Goal: Task Accomplishment & Management: Complete application form

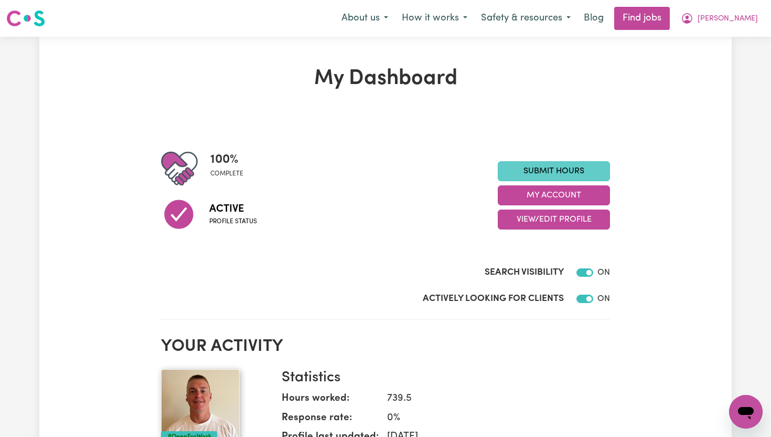
click at [583, 170] on link "Submit Hours" at bounding box center [554, 171] width 112 height 20
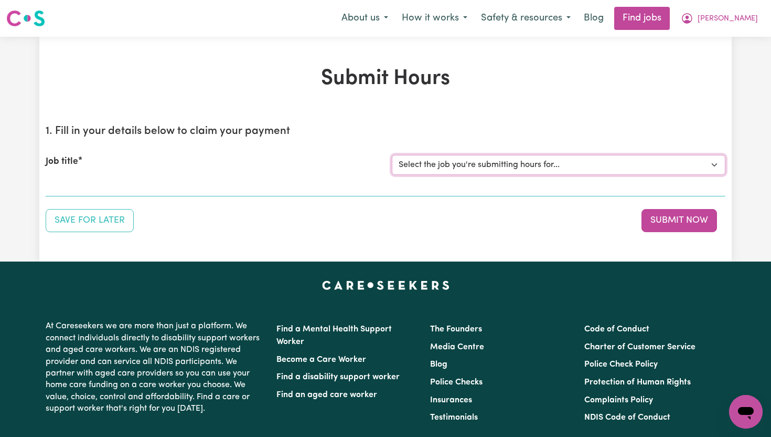
click at [589, 161] on select "Select the job you're submitting hours for... [[PERSON_NAME]] Support Worker To…" at bounding box center [559, 165] width 334 height 20
select select "14121"
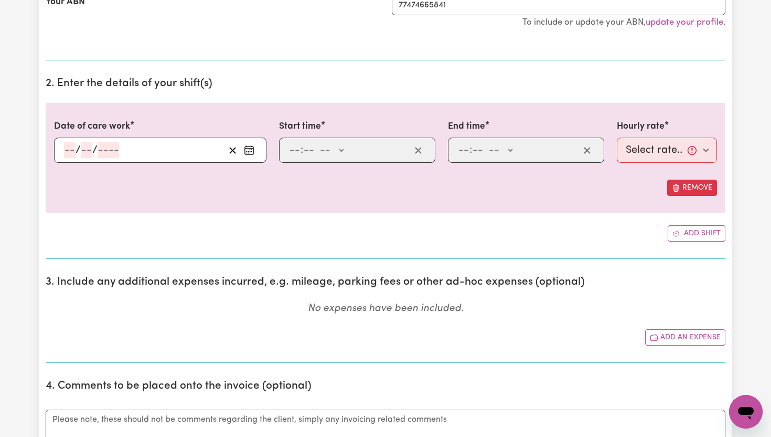
scroll to position [250, 0]
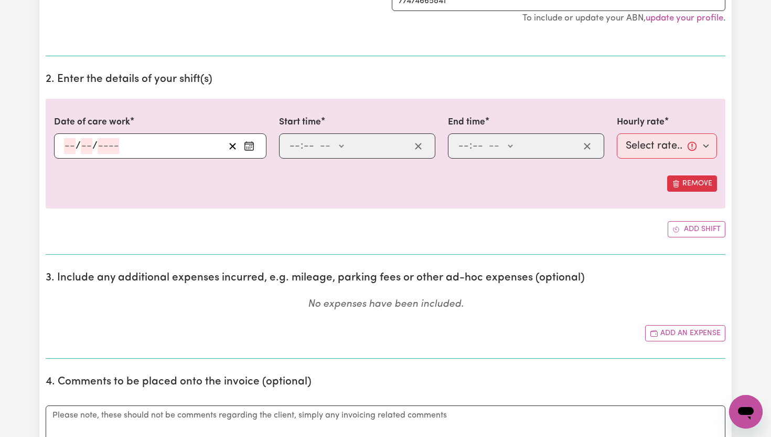
click at [253, 142] on icon "Enter the date of care work" at bounding box center [249, 146] width 10 height 10
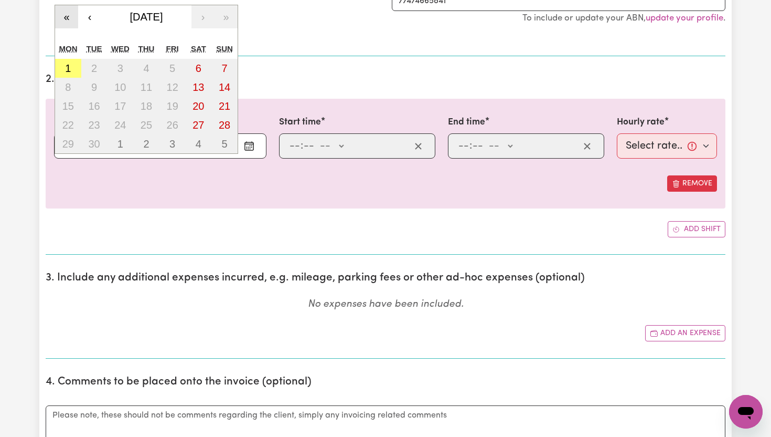
click at [67, 23] on button "«" at bounding box center [66, 16] width 23 height 23
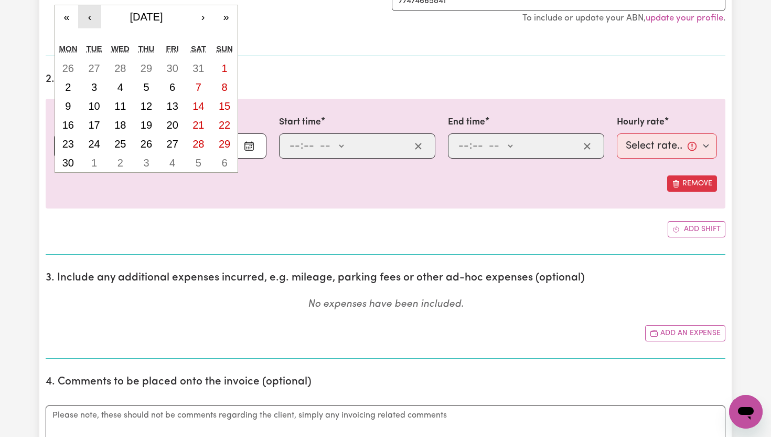
click at [90, 15] on button "‹" at bounding box center [89, 16] width 23 height 23
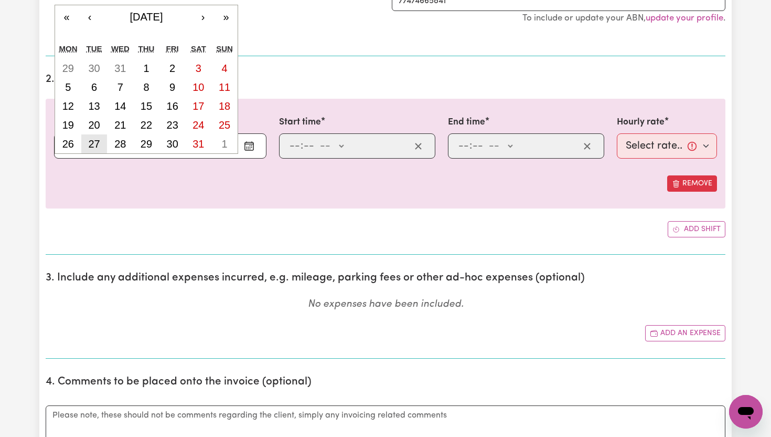
click at [90, 144] on abbr "27" at bounding box center [94, 144] width 12 height 12
type input "[DATE]"
type input "27"
type input "8"
type input "2024"
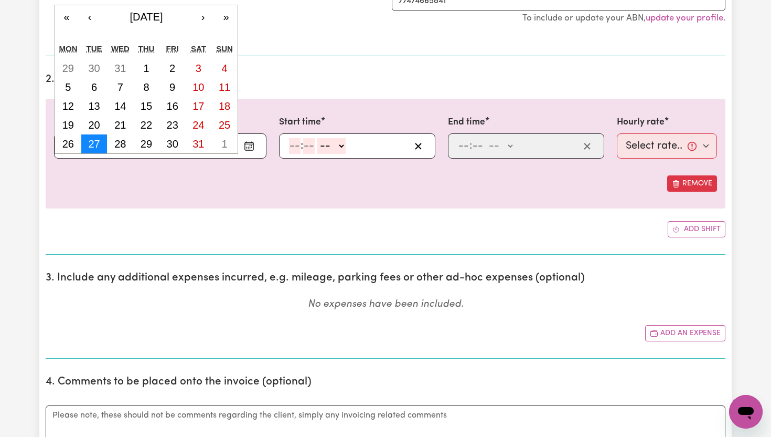
click at [90, 144] on div "[DATE] 27 / 0 8 / 2024 « ‹ [DATE] › » Mon Tue Wed Thu Fri Sat Sun 29 30 31 1 2 …" at bounding box center [160, 145] width 212 height 25
click at [300, 144] on input "number" at bounding box center [295, 146] width 12 height 16
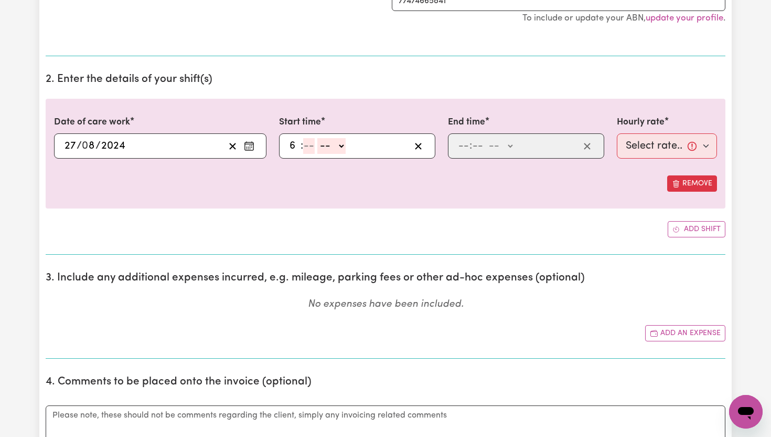
type input "6"
type input "00"
click at [341, 147] on select "-- AM PM" at bounding box center [330, 146] width 28 height 16
select select "am"
type input "06:00"
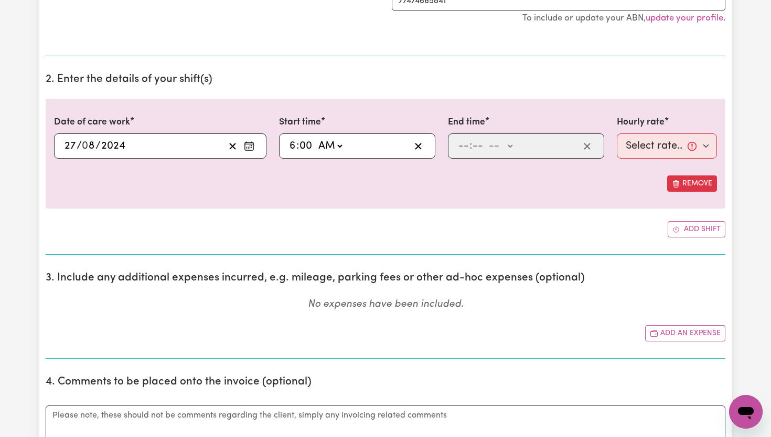
type input "0"
click at [466, 143] on input "number" at bounding box center [464, 146] width 12 height 16
type input "8"
type input "00"
click at [510, 148] on select "-- AM PM" at bounding box center [499, 146] width 28 height 16
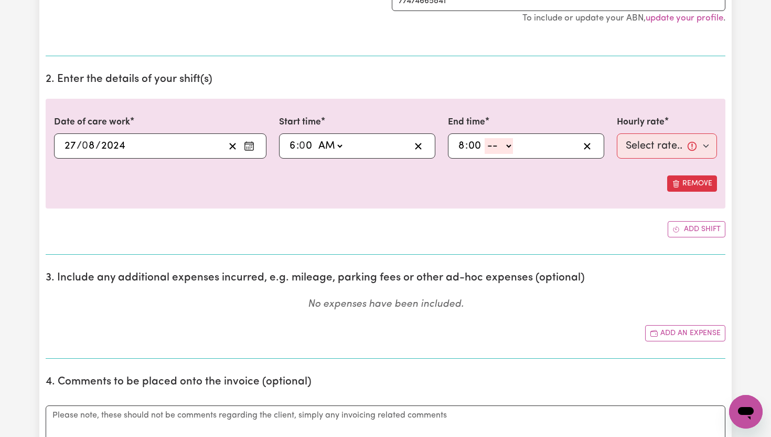
select select "pm"
type input "20:00"
type input "0"
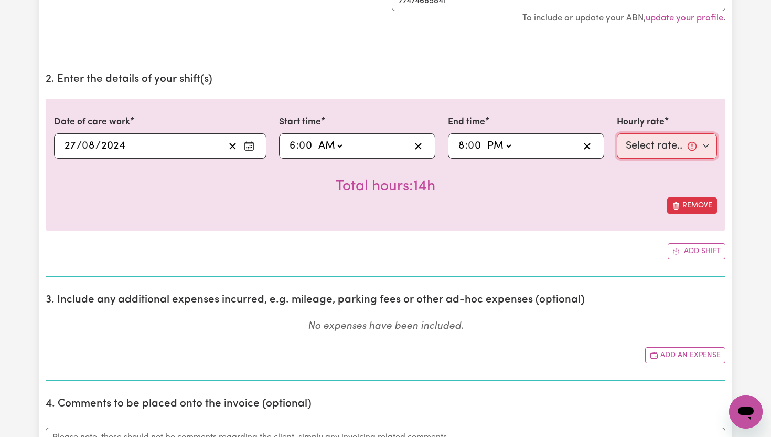
click at [710, 152] on select "Select rate... $65.21 (Weekday) $91.76 ([DATE]) $118.32 ([DATE]) $144.87 (Publi…" at bounding box center [667, 145] width 100 height 25
select select "65.21-Weekday"
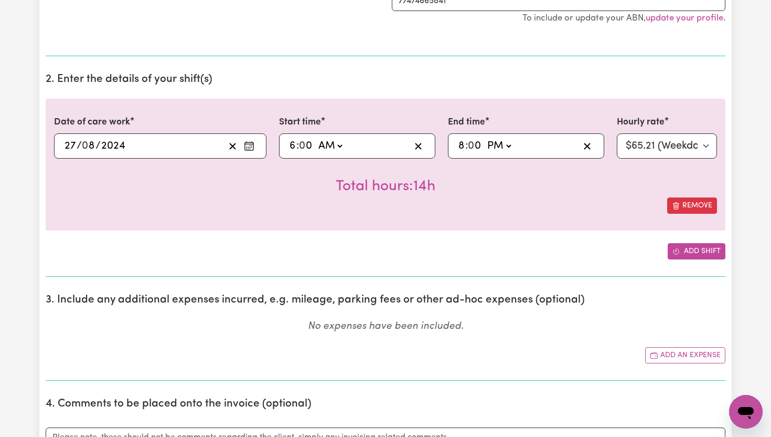
click at [698, 252] on button "Add shift" at bounding box center [697, 251] width 58 height 16
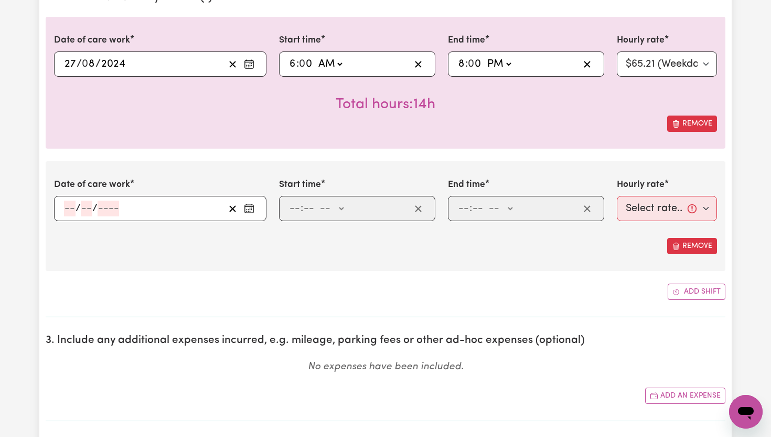
scroll to position [334, 0]
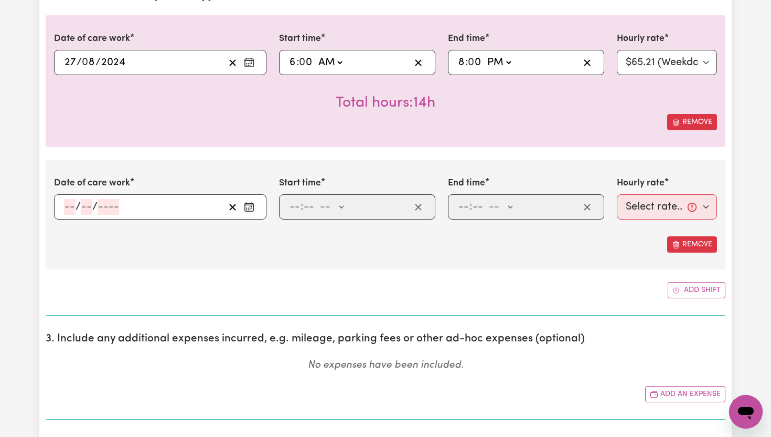
click at [249, 209] on icon "Enter the date of care work" at bounding box center [249, 206] width 10 height 10
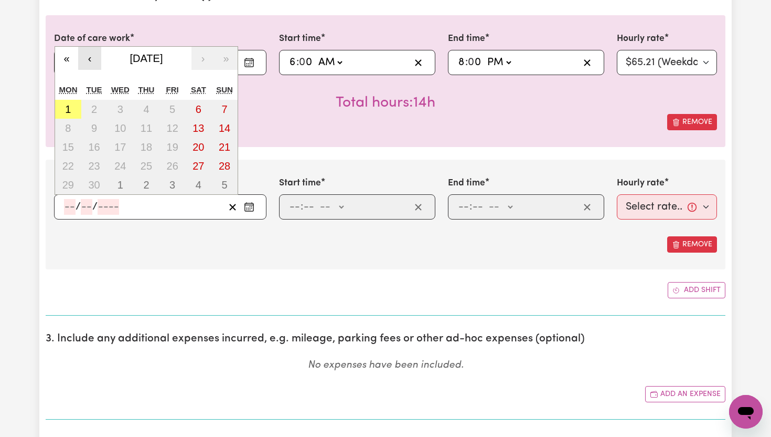
click at [91, 59] on button "‹" at bounding box center [89, 58] width 23 height 23
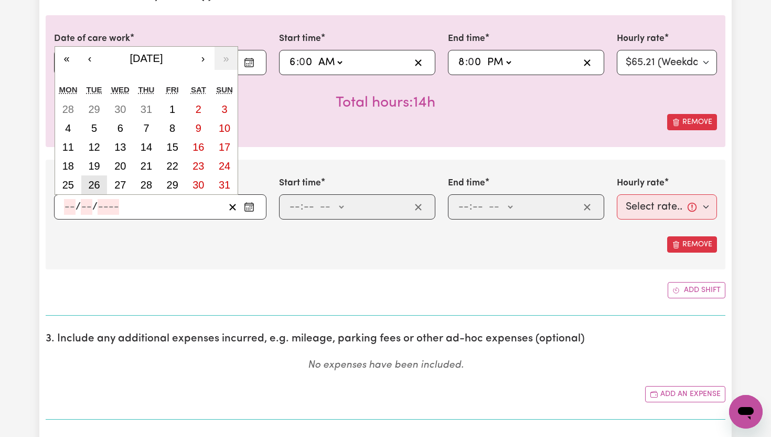
click at [94, 186] on abbr "26" at bounding box center [94, 185] width 12 height 12
type input "[DATE]"
type input "26"
type input "8"
type input "2025"
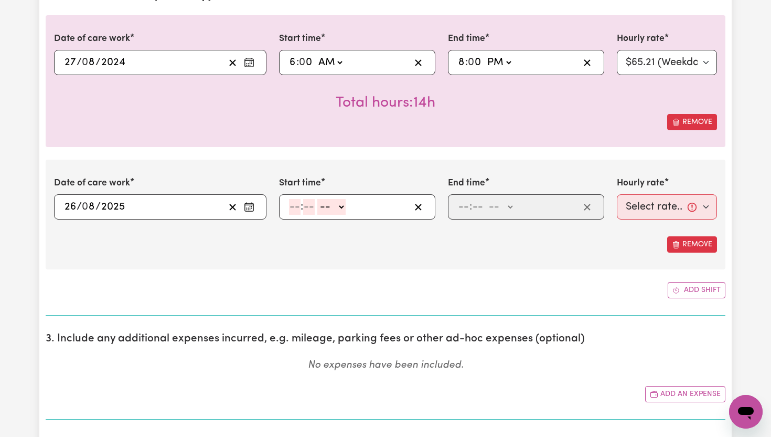
click at [256, 63] on button "Enter the date of care work" at bounding box center [249, 63] width 17 height 16
click at [253, 176] on div "Date of care work [DATE] 26 / 0 8 / 2025 « ‹ [DATE] › » Mon Tue Wed Thu Fri Sat…" at bounding box center [160, 197] width 212 height 43
click at [251, 65] on icon "Enter the date of care work" at bounding box center [249, 62] width 10 height 10
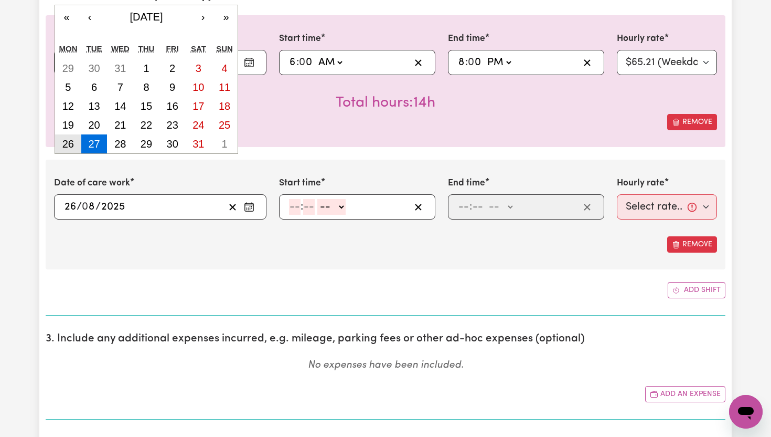
click at [73, 144] on abbr "26" at bounding box center [68, 144] width 12 height 12
type input "[DATE]"
type input "26"
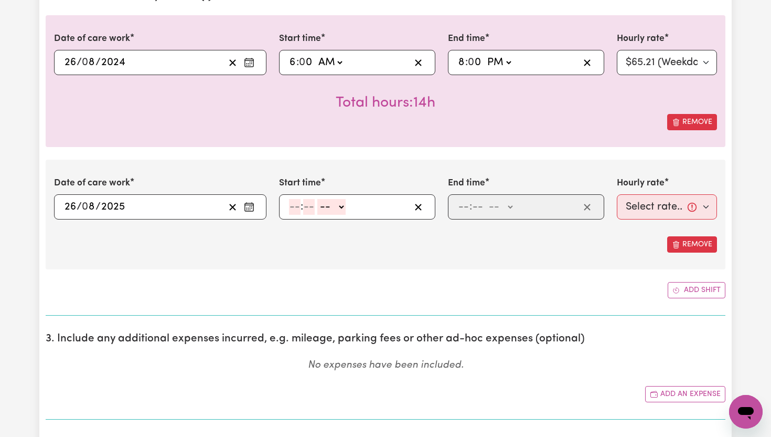
click at [297, 210] on input "number" at bounding box center [295, 207] width 12 height 16
type input "8"
type input "00"
click at [338, 205] on select "-- AM PM" at bounding box center [330, 207] width 28 height 16
select select "pm"
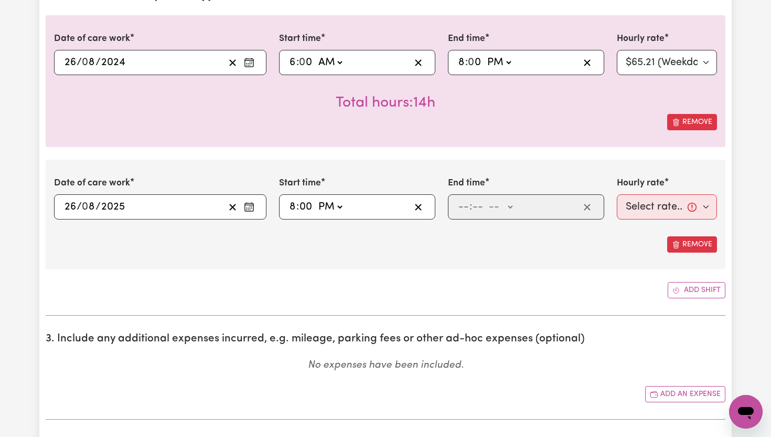
type input "20:00"
type input "0"
click at [464, 206] on input "number" at bounding box center [464, 207] width 12 height 16
type input "10"
type input "0"
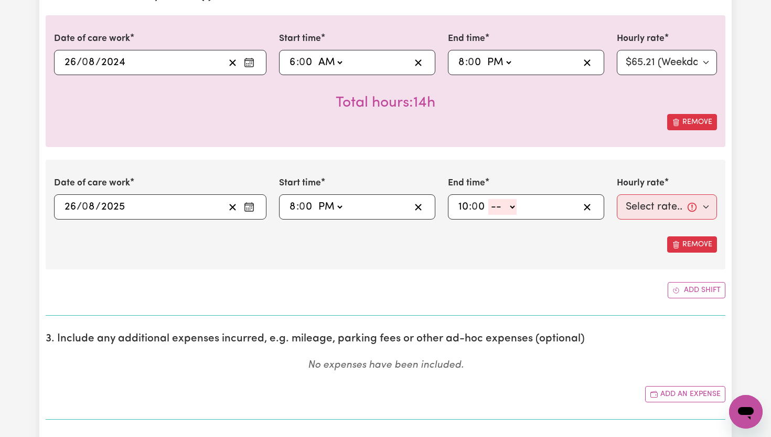
click at [514, 210] on select "-- AM PM" at bounding box center [502, 207] width 28 height 16
select select "pm"
type input "22:00"
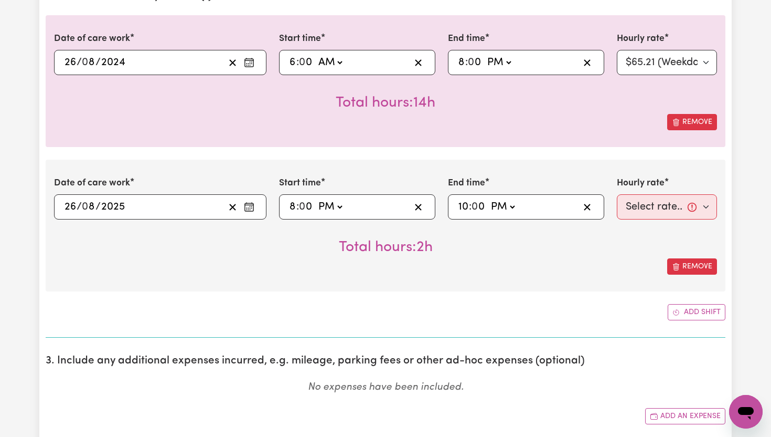
click at [250, 61] on icon "Enter the date of care work" at bounding box center [249, 62] width 10 height 10
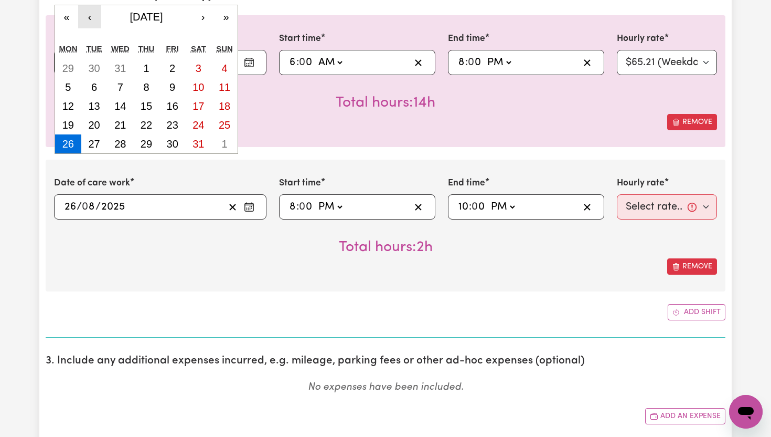
click at [92, 23] on button "‹" at bounding box center [89, 16] width 23 height 23
click at [196, 13] on button "›" at bounding box center [203, 16] width 23 height 23
click at [228, 17] on button "»" at bounding box center [226, 16] width 23 height 23
click at [253, 112] on div "Total hours: 14h" at bounding box center [385, 94] width 663 height 39
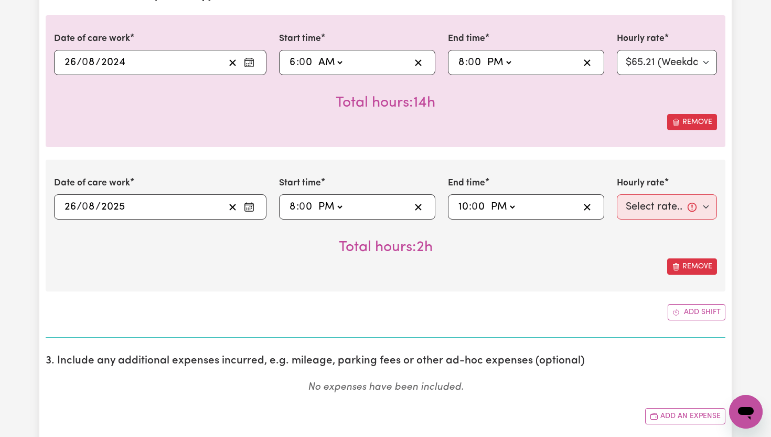
click at [168, 60] on div "[DATE] 26 / 0 8 / 2024" at bounding box center [144, 63] width 162 height 16
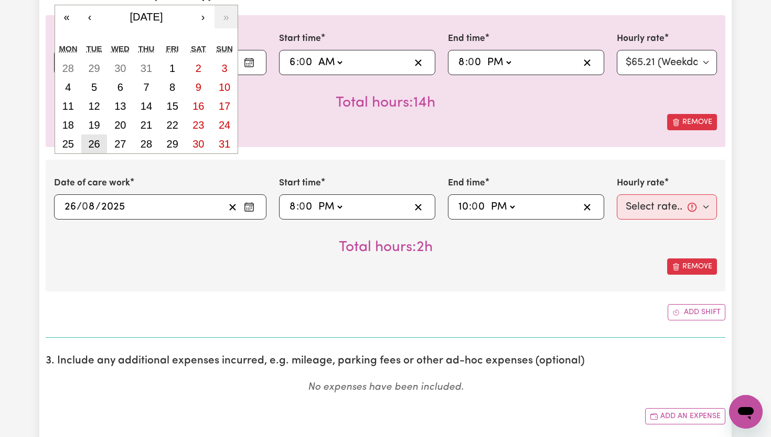
click at [94, 145] on abbr "26" at bounding box center [94, 144] width 12 height 12
type input "[DATE]"
type input "2025"
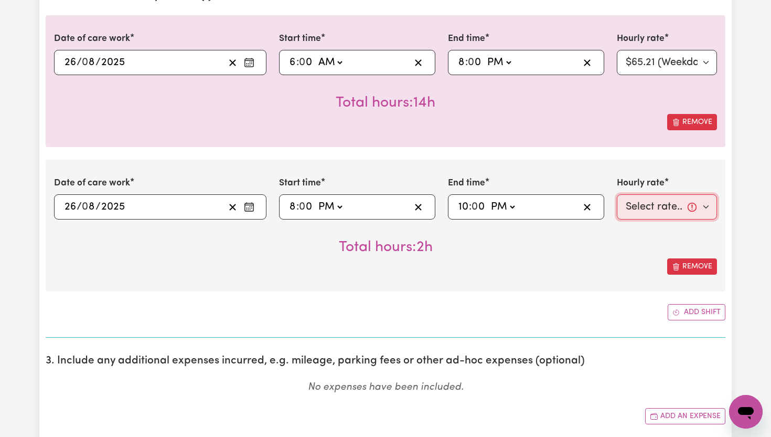
click at [706, 208] on select "Select rate... $65.21 (Weekday) $91.76 ([DATE]) $118.32 ([DATE]) $144.87 (Publi…" at bounding box center [667, 206] width 100 height 25
select select "71.85-EveningCare"
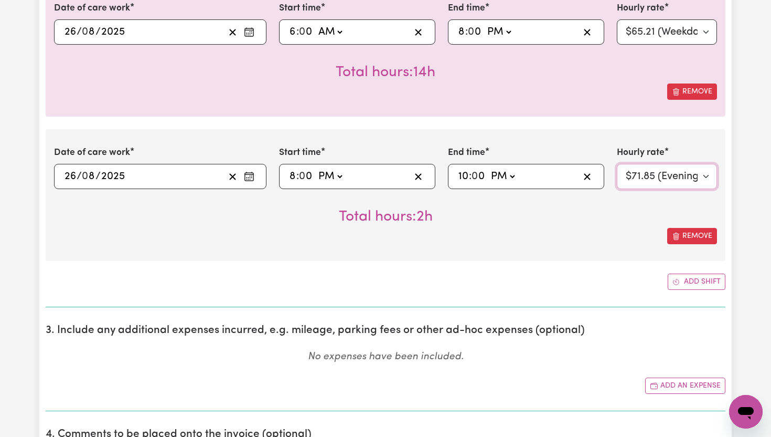
scroll to position [369, 0]
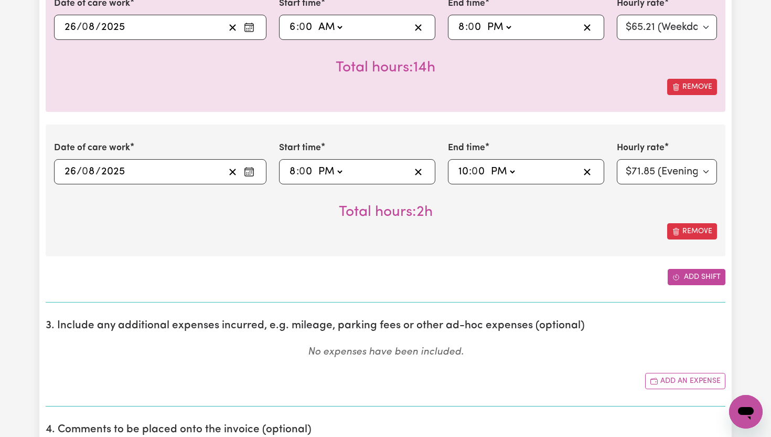
click at [691, 275] on button "Add shift" at bounding box center [697, 277] width 58 height 16
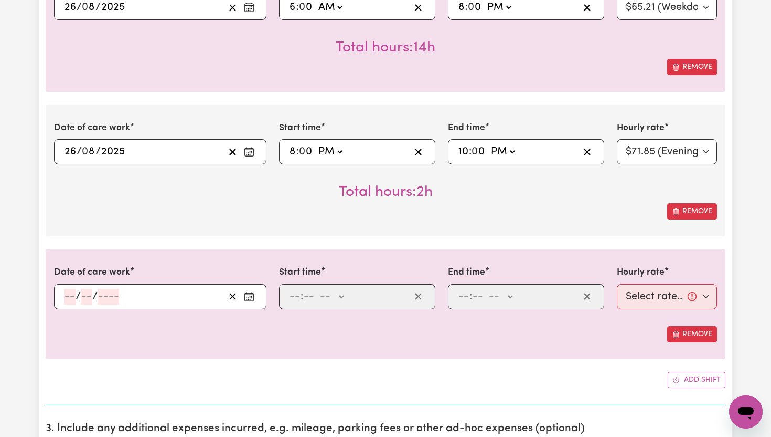
scroll to position [391, 0]
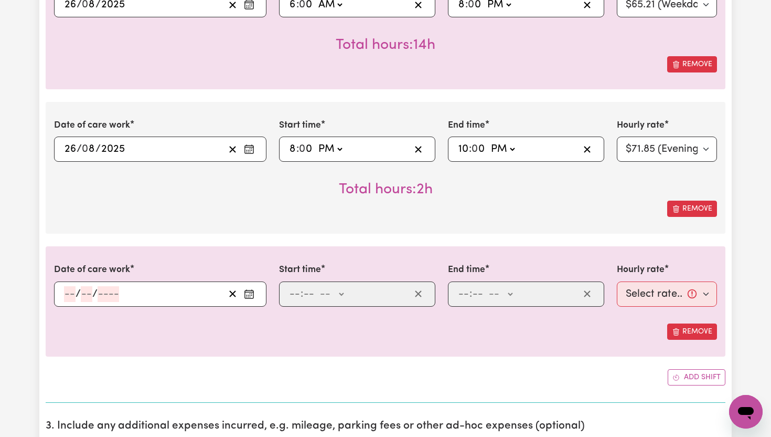
click at [253, 293] on rect "Enter the date of care work" at bounding box center [249, 294] width 8 height 8
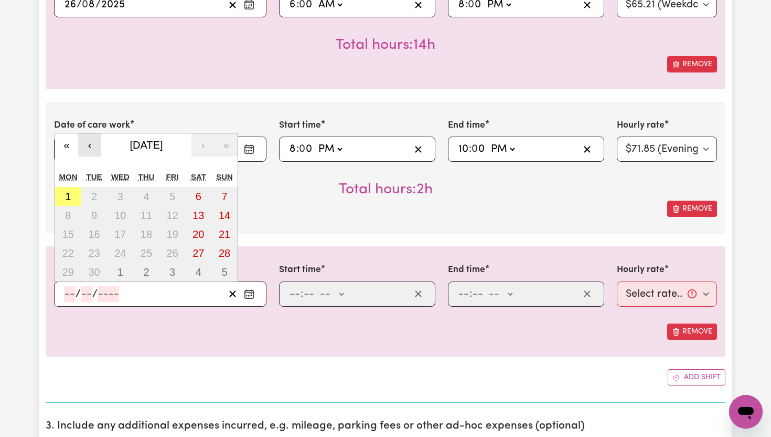
click at [95, 145] on button "‹" at bounding box center [89, 144] width 23 height 23
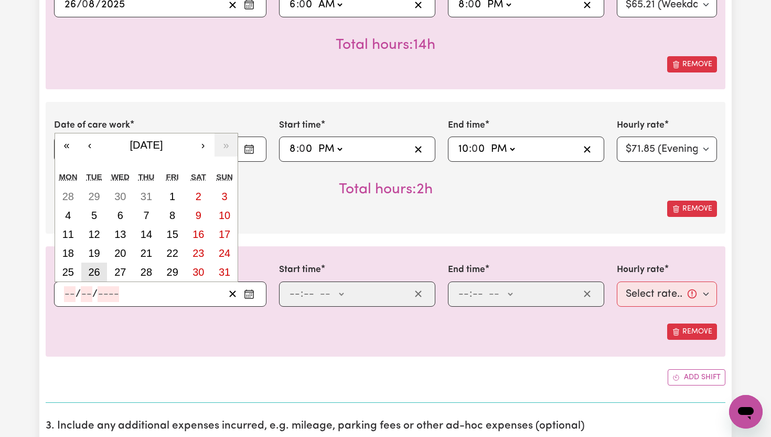
click at [95, 273] on abbr "26" at bounding box center [94, 272] width 12 height 12
type input "[DATE]"
type input "26"
type input "8"
type input "2025"
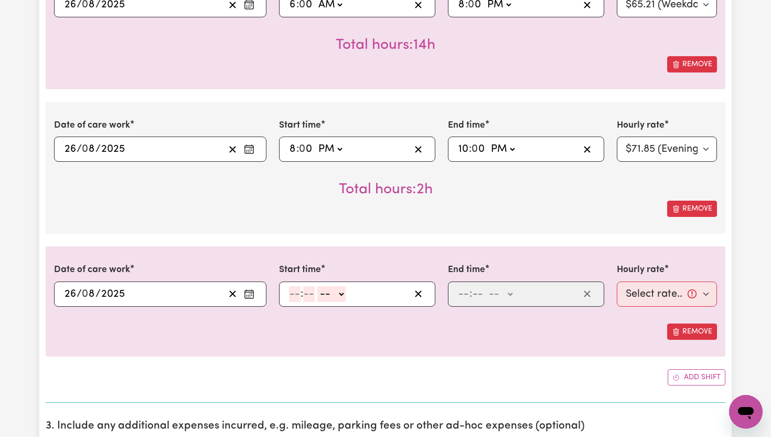
click at [295, 294] on input "number" at bounding box center [295, 294] width 12 height 16
type input "10"
type input "0"
click at [344, 294] on select "-- AM PM" at bounding box center [334, 294] width 28 height 16
select select "pm"
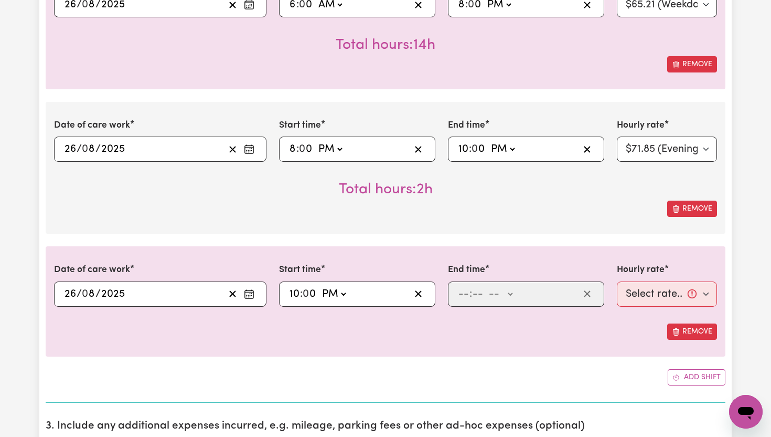
type input "22:00"
click at [467, 296] on input "number" at bounding box center [464, 294] width 12 height 16
type input "11"
type input "00"
click at [512, 296] on select "-- AM PM" at bounding box center [500, 294] width 28 height 16
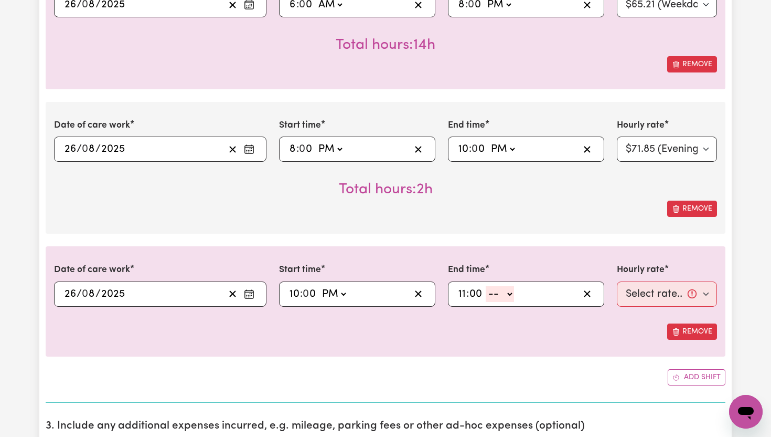
select select "pm"
type input "23:00"
type input "0"
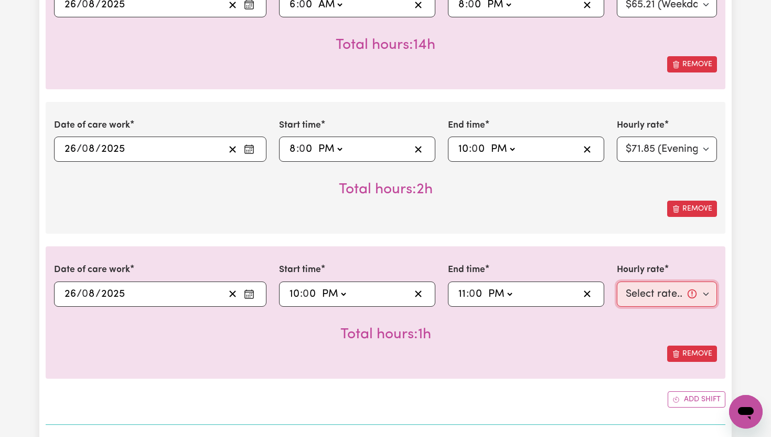
click at [707, 292] on select "Select rate... $65.21 (Weekday) $91.76 ([DATE]) $118.32 ([DATE]) $144.87 (Publi…" at bounding box center [667, 293] width 100 height 25
select select "276.32-Overnight"
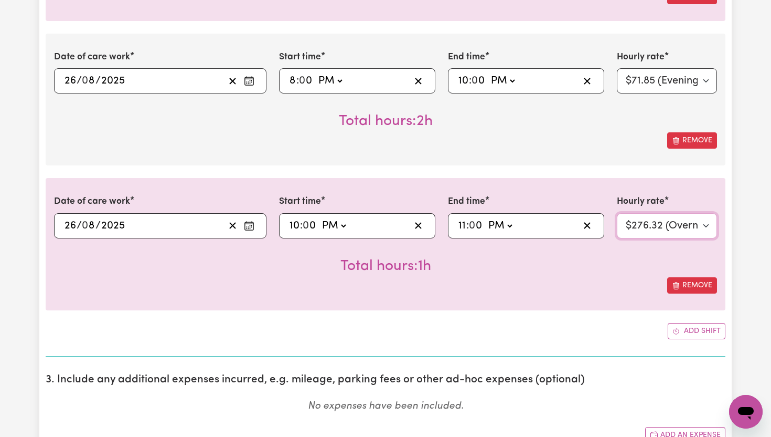
scroll to position [463, 0]
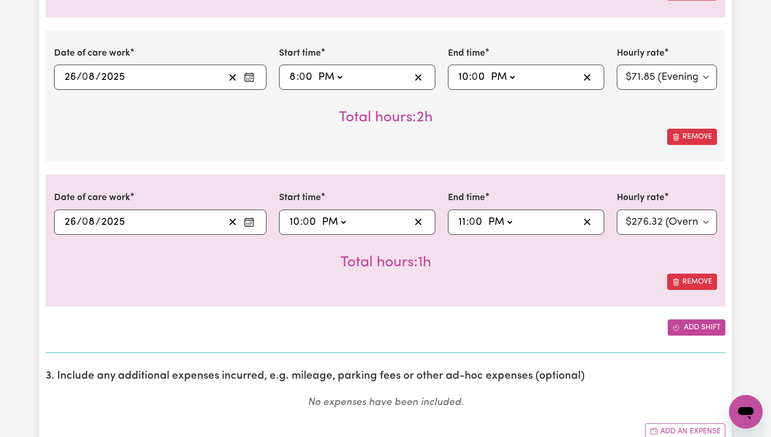
click at [717, 326] on button "Add shift" at bounding box center [697, 327] width 58 height 16
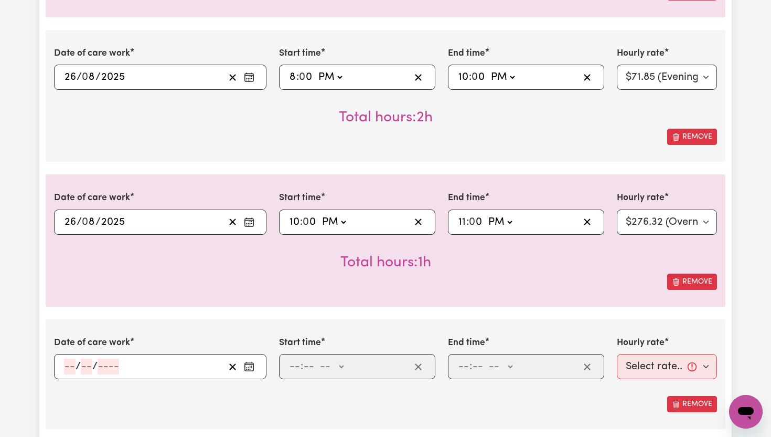
click at [251, 363] on icon "Enter the date of care work" at bounding box center [249, 366] width 10 height 10
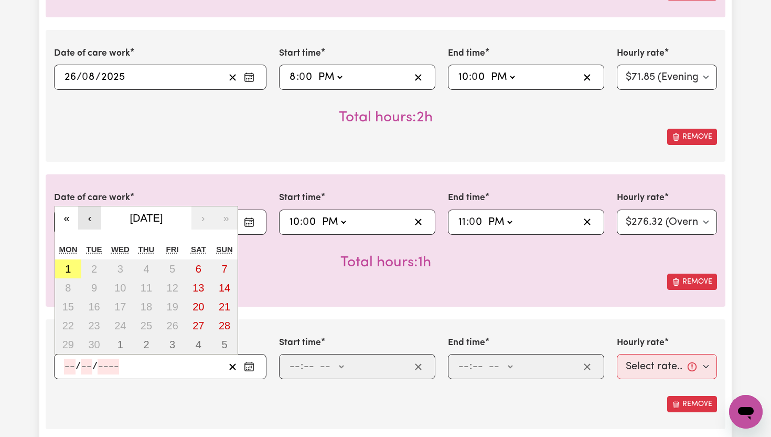
click at [91, 218] on button "‹" at bounding box center [89, 217] width 23 height 23
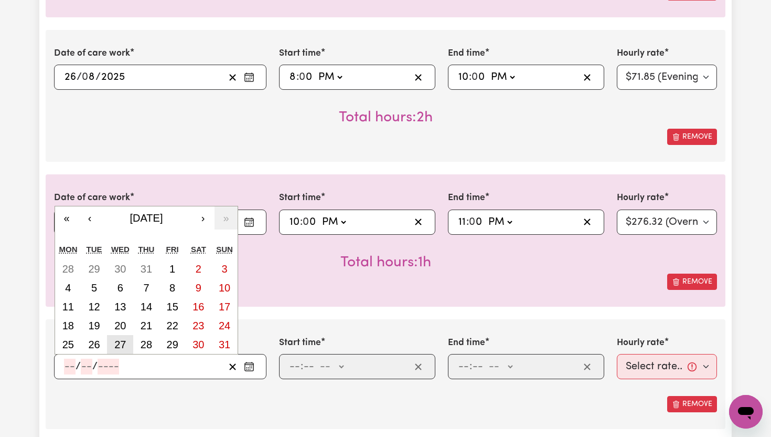
click at [120, 339] on abbr "27" at bounding box center [120, 344] width 12 height 12
type input "[DATE]"
type input "27"
type input "8"
type input "2025"
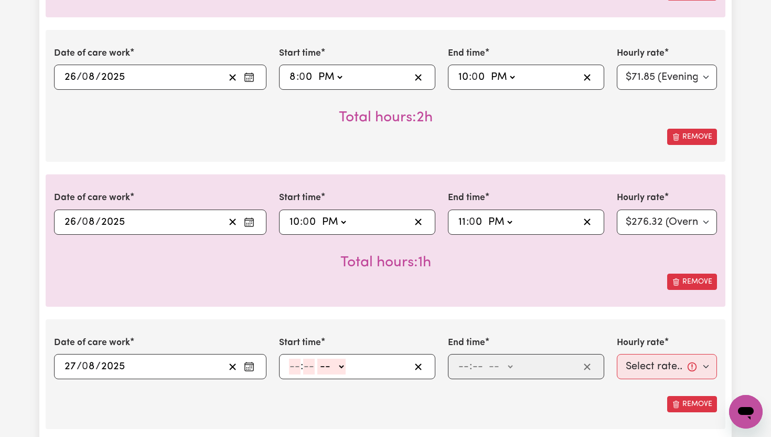
click at [295, 365] on input "number" at bounding box center [295, 366] width 12 height 16
type input "6"
type input "00"
click at [342, 366] on select "-- AM PM" at bounding box center [330, 366] width 28 height 16
select select "am"
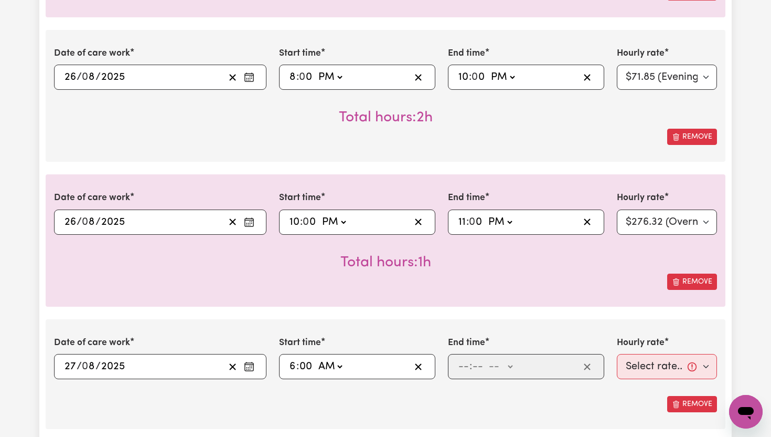
type input "06:00"
type input "0"
click at [471, 365] on span ":" at bounding box center [471, 366] width 3 height 12
click at [507, 370] on select "-- AM PM" at bounding box center [500, 366] width 28 height 16
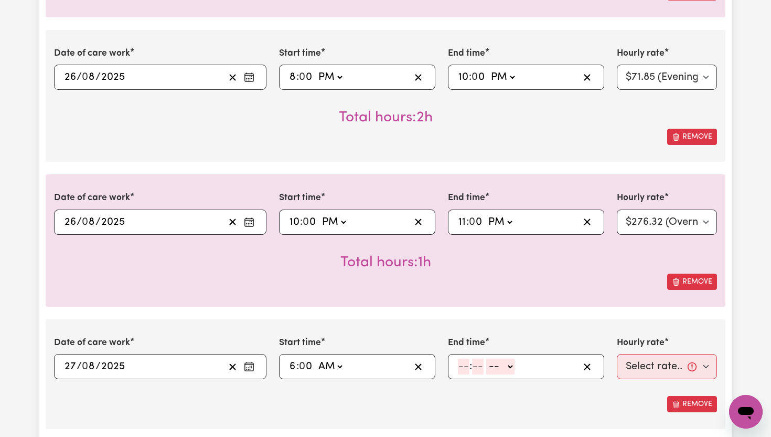
click at [468, 366] on input "number" at bounding box center [464, 366] width 12 height 16
type input "8"
type input "00"
click at [511, 366] on select "-- AM PM" at bounding box center [499, 366] width 28 height 16
select select "pm"
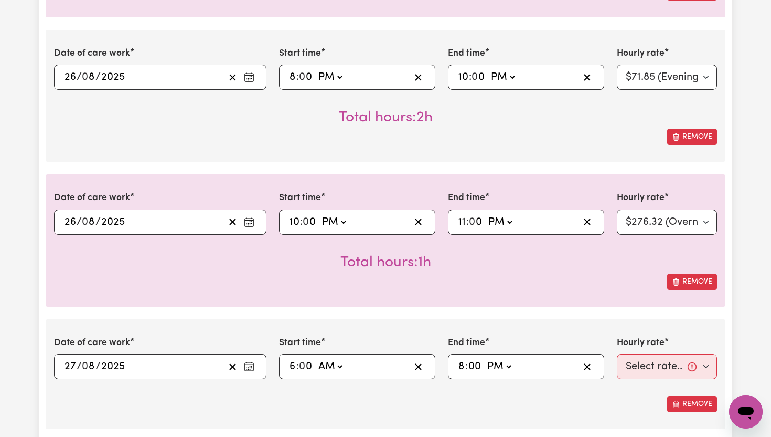
type input "20:00"
type input "0"
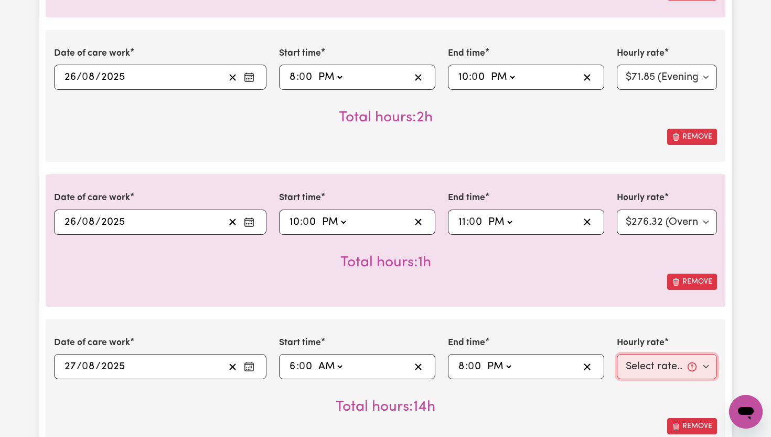
click at [705, 369] on select "Select rate... $65.21 (Weekday) $91.76 ([DATE]) $118.32 ([DATE]) $144.87 (Publi…" at bounding box center [667, 366] width 100 height 25
select select "65.21-Weekday"
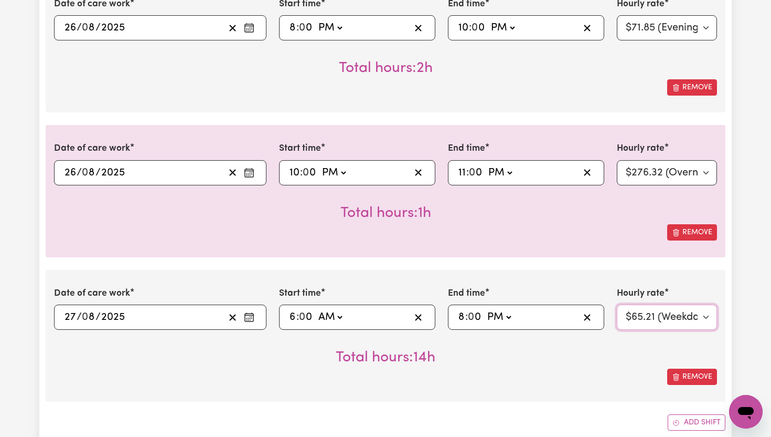
scroll to position [514, 0]
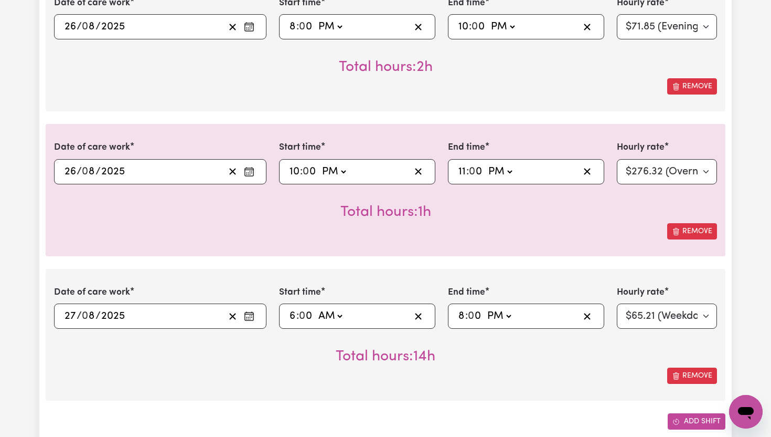
click at [683, 416] on button "Add shift" at bounding box center [697, 421] width 58 height 16
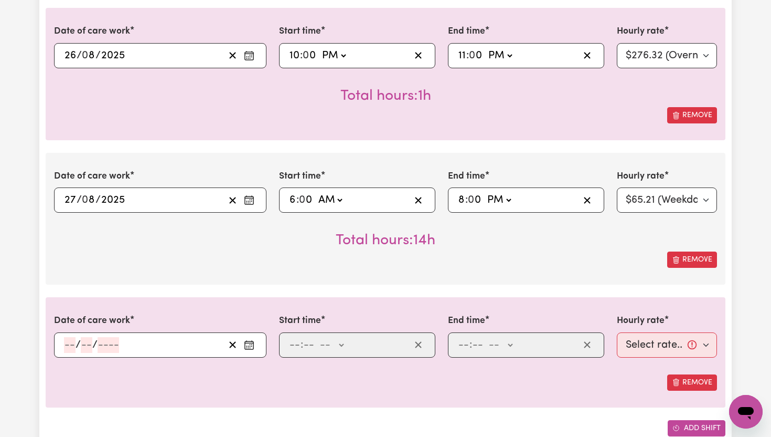
scroll to position [632, 0]
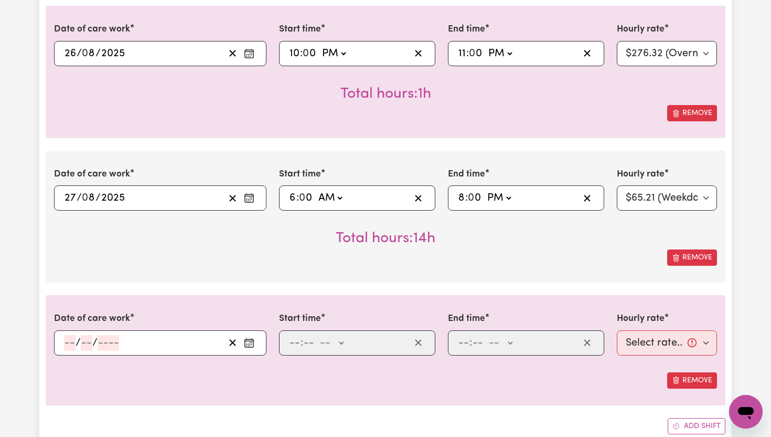
click at [252, 343] on icon "Enter the date of care work" at bounding box center [249, 342] width 10 height 10
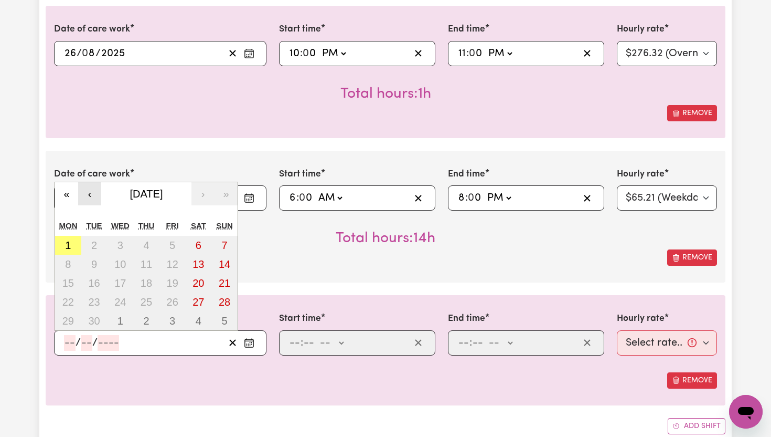
click at [91, 195] on button "‹" at bounding box center [89, 193] width 23 height 23
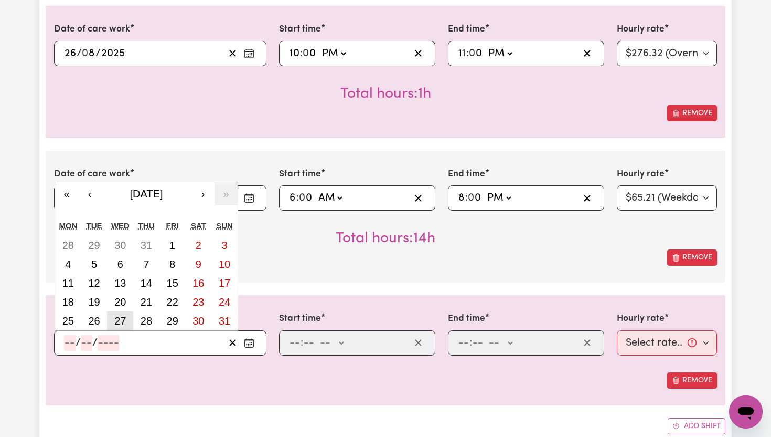
click at [116, 323] on abbr "27" at bounding box center [120, 321] width 12 height 12
type input "[DATE]"
type input "27"
type input "8"
type input "2025"
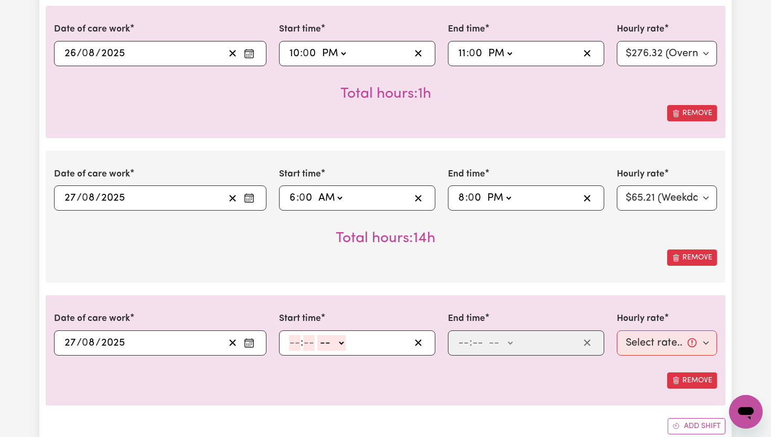
click at [295, 345] on input "number" at bounding box center [295, 343] width 12 height 16
type input "8"
type input "00"
click at [344, 346] on select "-- AM PM" at bounding box center [330, 343] width 28 height 16
select select "pm"
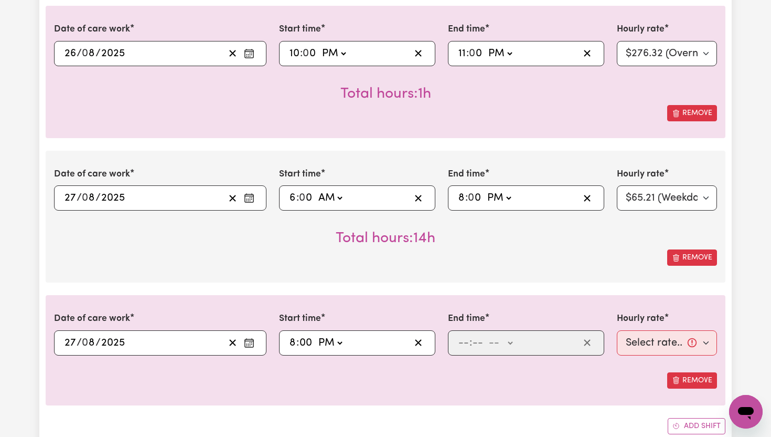
type input "20:00"
type input "0"
click at [465, 341] on input "number" at bounding box center [464, 343] width 12 height 16
type input "10"
type input "0"
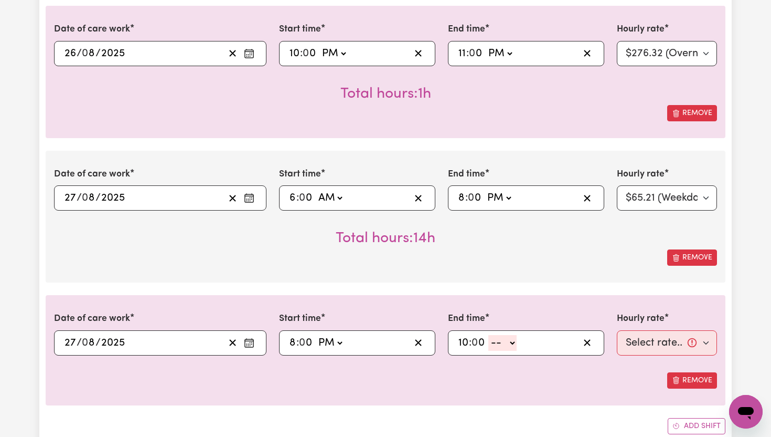
click at [515, 342] on select "-- AM PM" at bounding box center [502, 343] width 28 height 16
select select "pm"
type input "22:00"
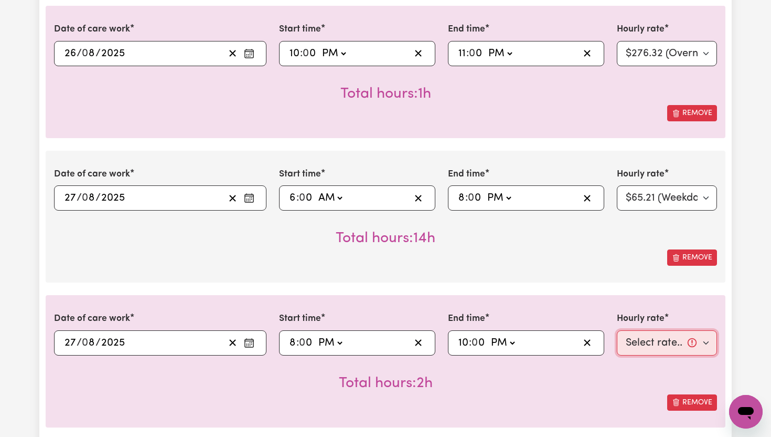
click at [702, 340] on select "Select rate... $65.21 (Weekday) $91.76 ([DATE]) $118.32 ([DATE]) $144.87 (Publi…" at bounding box center [667, 342] width 100 height 25
select select "71.85-EveningCare"
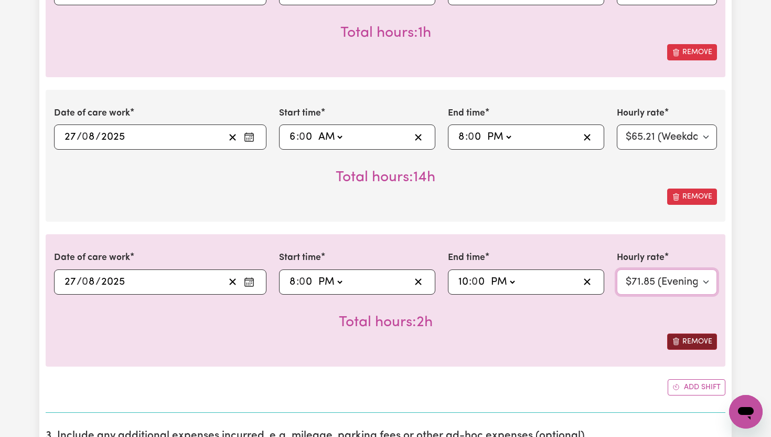
scroll to position [691, 0]
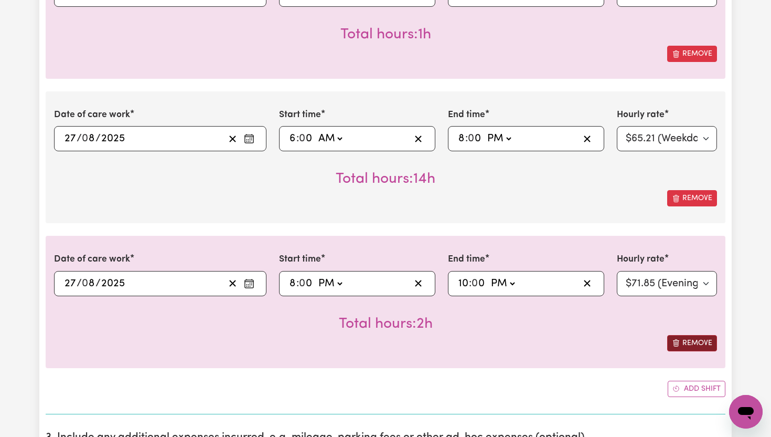
click at [683, 390] on button "Add shift" at bounding box center [697, 388] width 58 height 16
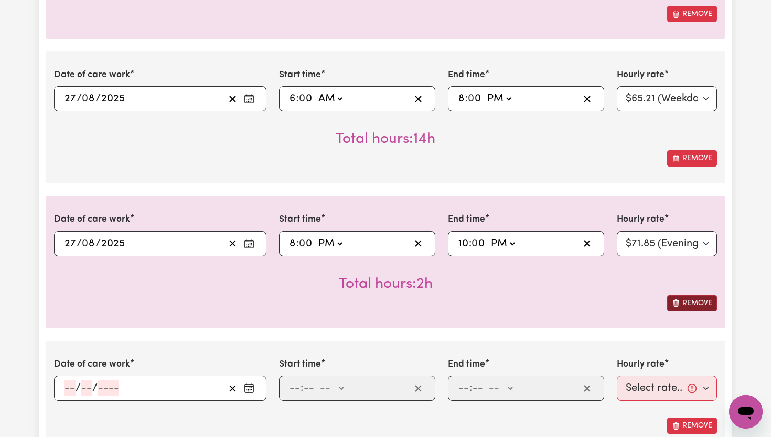
scroll to position [732, 0]
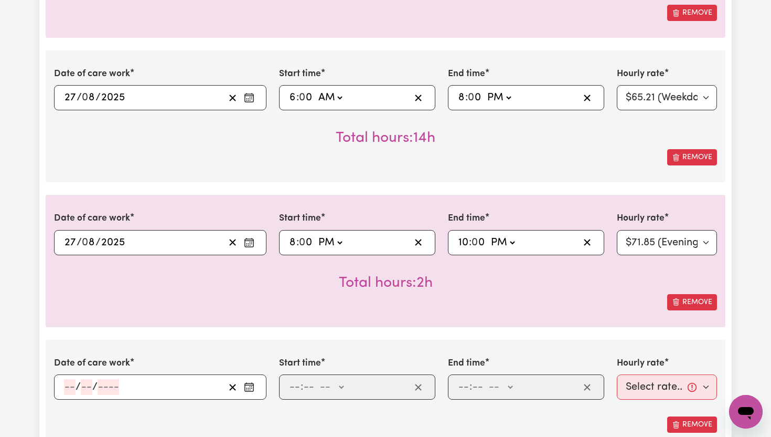
click at [249, 385] on icon "Enter the date of care work" at bounding box center [249, 386] width 10 height 10
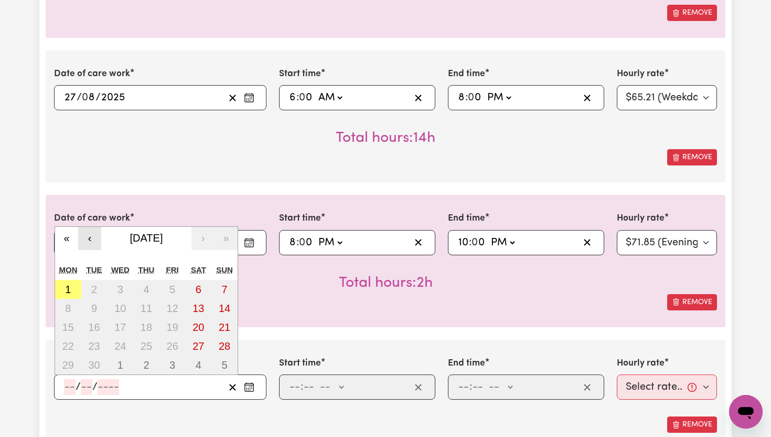
click at [92, 238] on button "‹" at bounding box center [89, 238] width 23 height 23
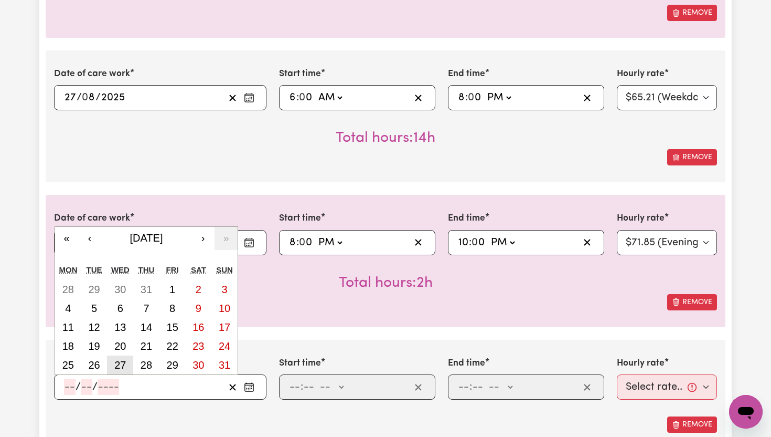
click at [121, 367] on abbr "27" at bounding box center [120, 365] width 12 height 12
type input "[DATE]"
type input "27"
type input "8"
type input "2025"
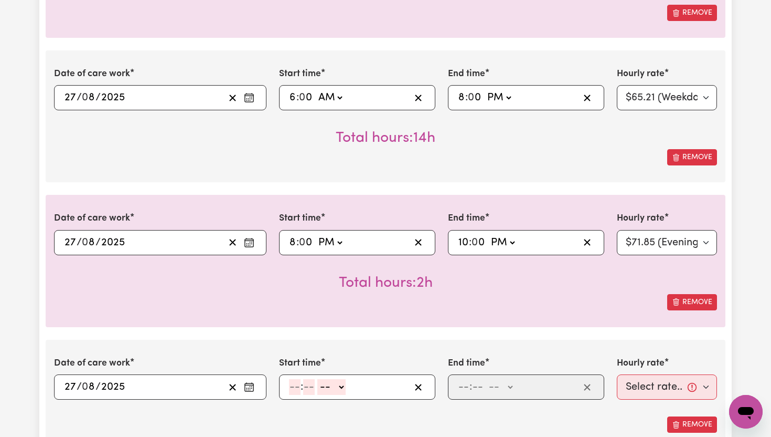
click at [298, 387] on input "number" at bounding box center [295, 387] width 12 height 16
type input "10"
type input "0"
click at [349, 385] on div "10 : 0 0 -- AM PM" at bounding box center [349, 387] width 122 height 16
click at [348, 385] on div "10 : 0 0 -- AM PM" at bounding box center [349, 387] width 122 height 16
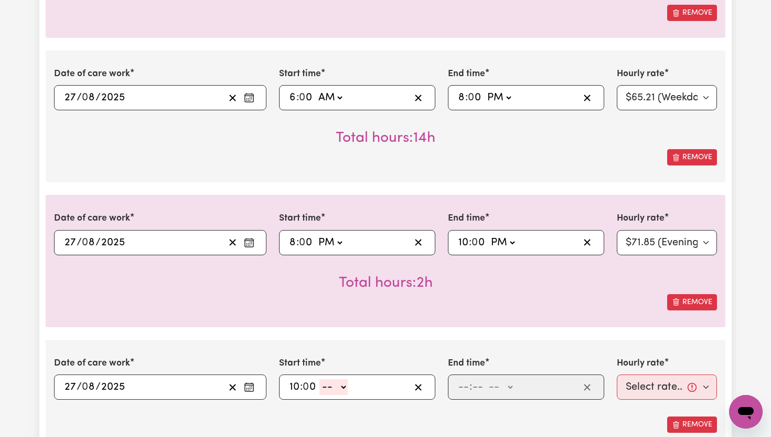
click at [345, 386] on select "-- AM PM" at bounding box center [334, 387] width 28 height 16
select select "pm"
type input "22:00"
click at [469, 386] on input "number" at bounding box center [464, 387] width 12 height 16
type input "11"
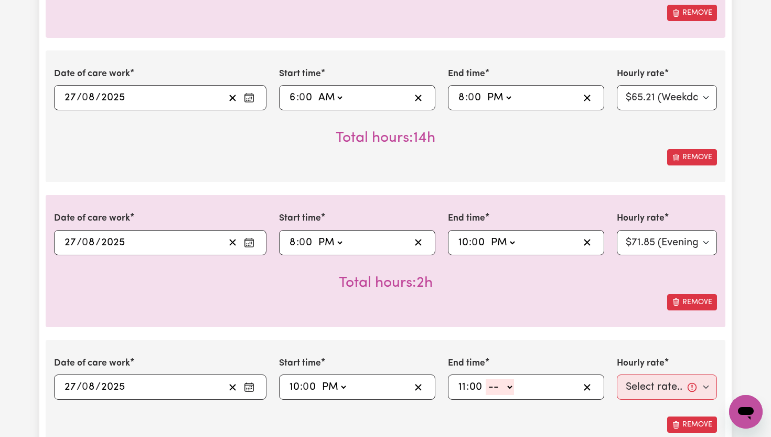
type input "00"
click at [513, 381] on select "-- AM PM" at bounding box center [500, 387] width 28 height 16
select select "pm"
type input "23:00"
type input "0"
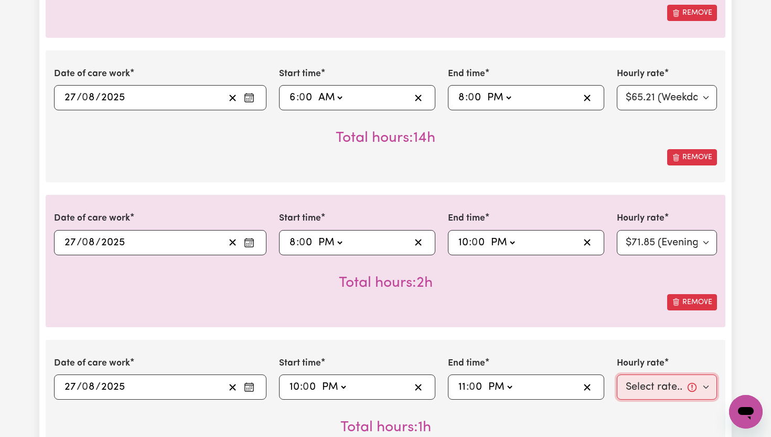
click at [703, 388] on select "Select rate... $65.21 (Weekday) $91.76 ([DATE]) $118.32 ([DATE]) $144.87 (Publi…" at bounding box center [667, 386] width 100 height 25
select select "276.32-Overnight"
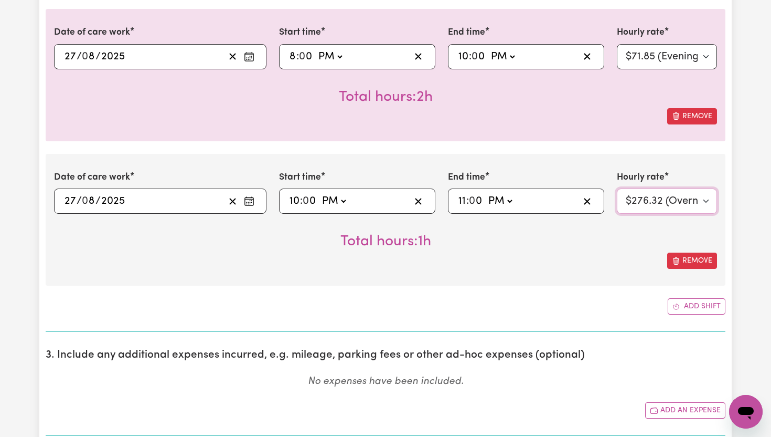
scroll to position [918, 0]
click at [699, 304] on button "Add shift" at bounding box center [697, 305] width 58 height 16
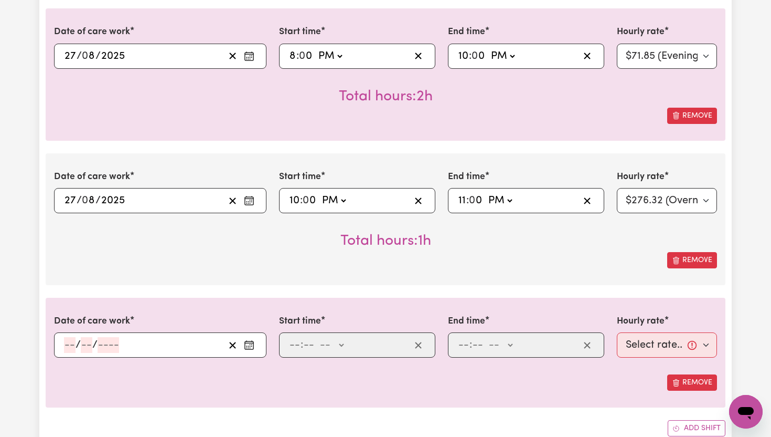
click at [253, 341] on icon "Enter the date of care work" at bounding box center [249, 344] width 10 height 10
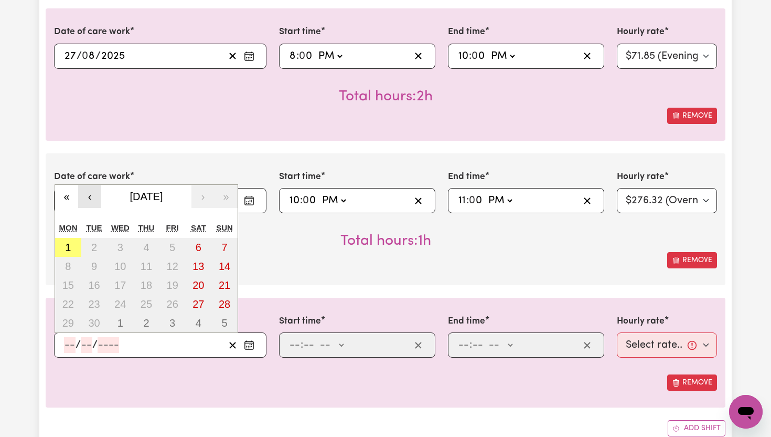
click at [87, 198] on button "‹" at bounding box center [89, 196] width 23 height 23
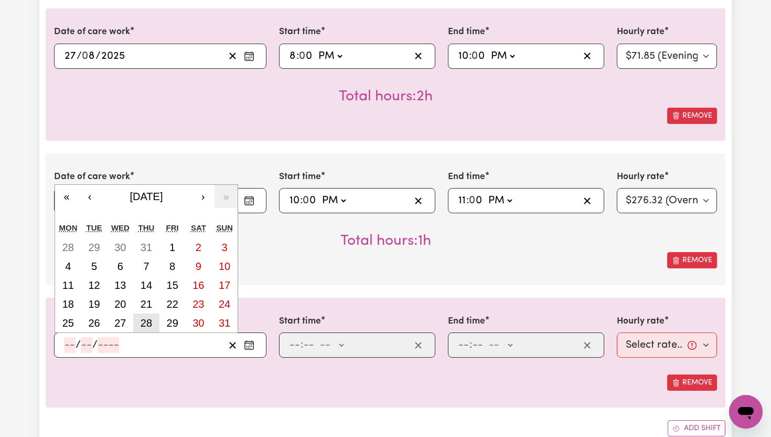
click at [143, 323] on abbr "28" at bounding box center [147, 323] width 12 height 12
type input "[DATE]"
type input "28"
type input "8"
type input "2025"
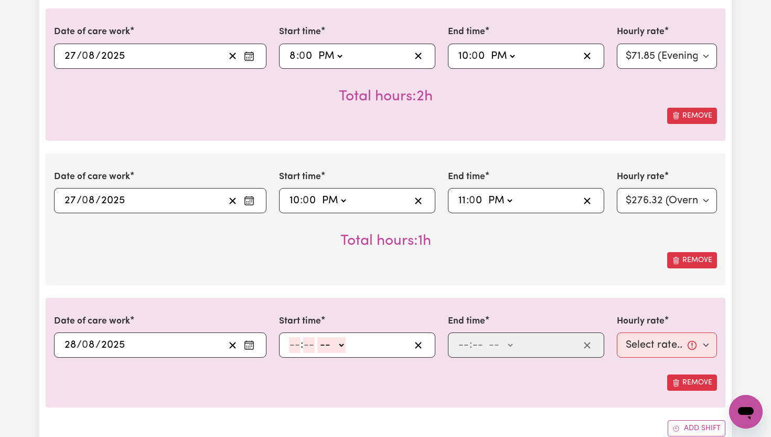
click at [296, 345] on input "number" at bounding box center [295, 345] width 12 height 16
type input "6"
type input "00"
click at [342, 348] on select "-- AM PM" at bounding box center [330, 345] width 28 height 16
select select "am"
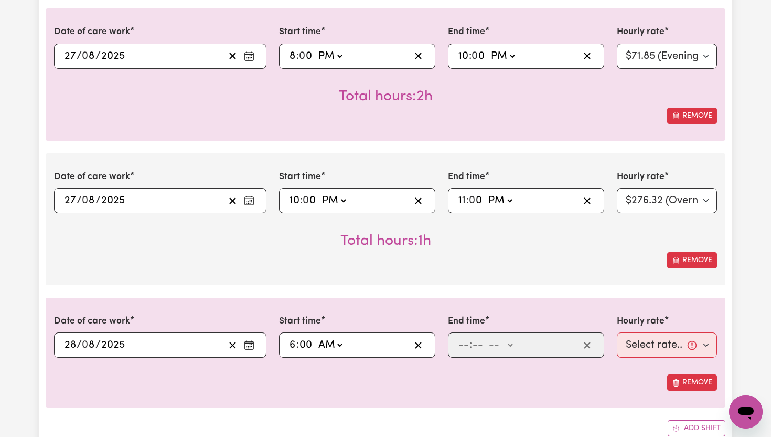
type input "06:00"
type input "0"
click at [465, 348] on input "number" at bounding box center [464, 345] width 12 height 16
type input "8"
type input "00"
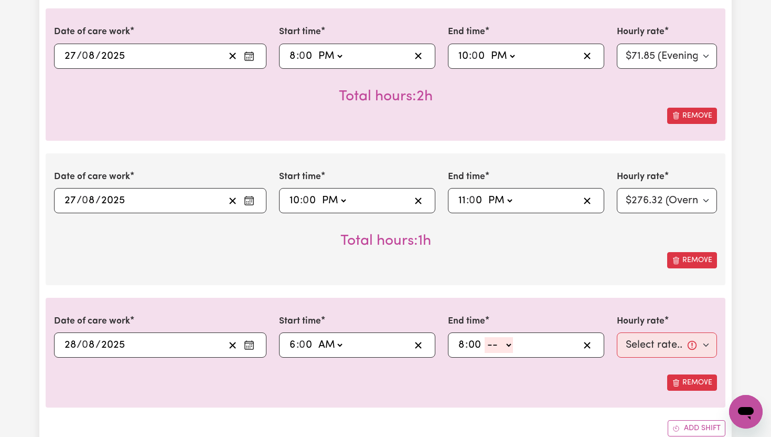
click at [509, 348] on select "-- AM PM" at bounding box center [499, 345] width 28 height 16
select select "pm"
type input "20:00"
type input "0"
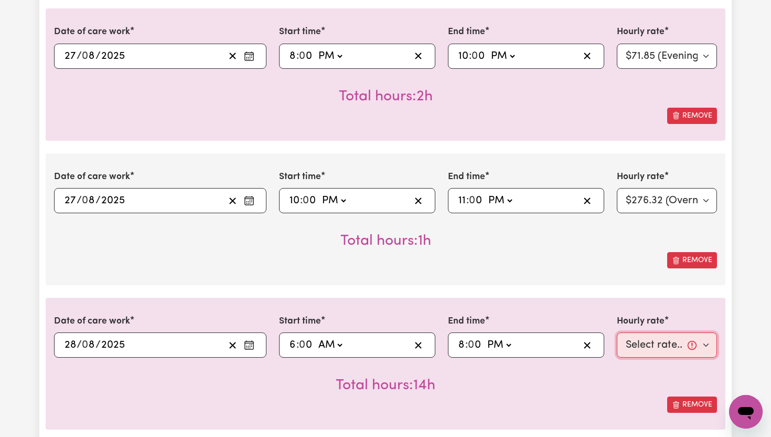
click at [704, 345] on select "Select rate... $65.21 (Weekday) $91.76 ([DATE]) $118.32 ([DATE]) $144.87 (Publi…" at bounding box center [667, 344] width 100 height 25
select select "65.21-Weekday"
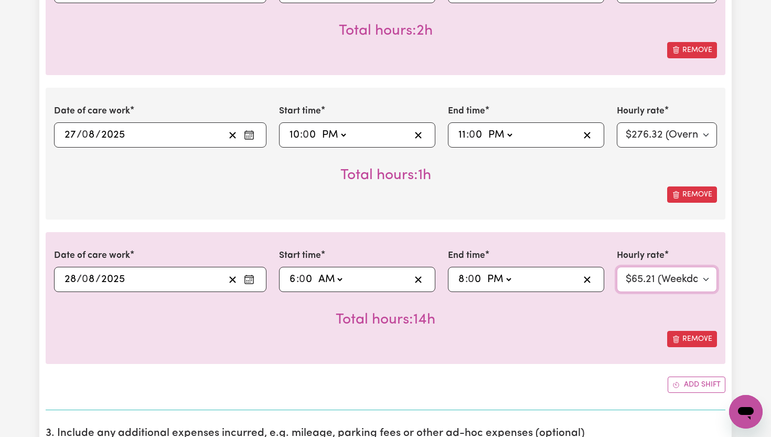
scroll to position [985, 0]
click at [690, 390] on button "Add shift" at bounding box center [697, 383] width 58 height 16
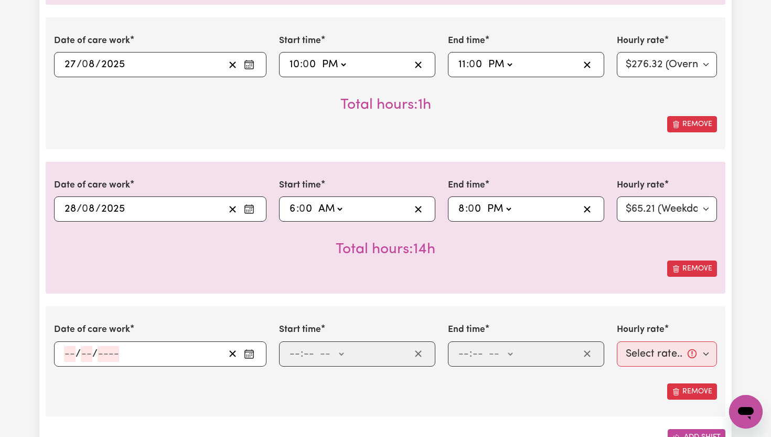
scroll to position [1058, 0]
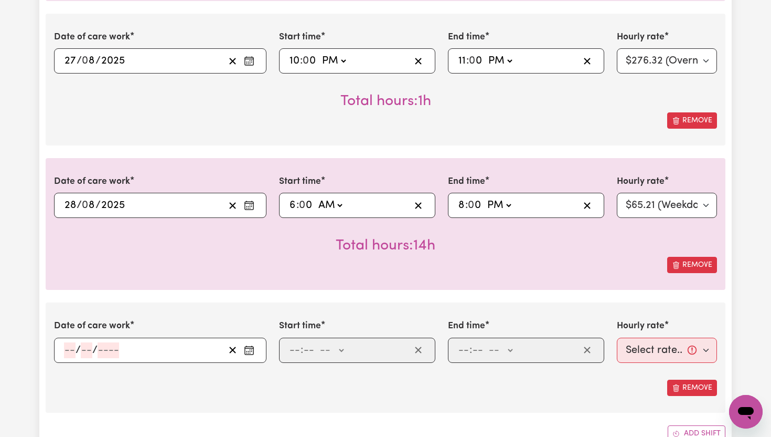
click at [255, 353] on button "Enter the date of care work" at bounding box center [249, 350] width 17 height 16
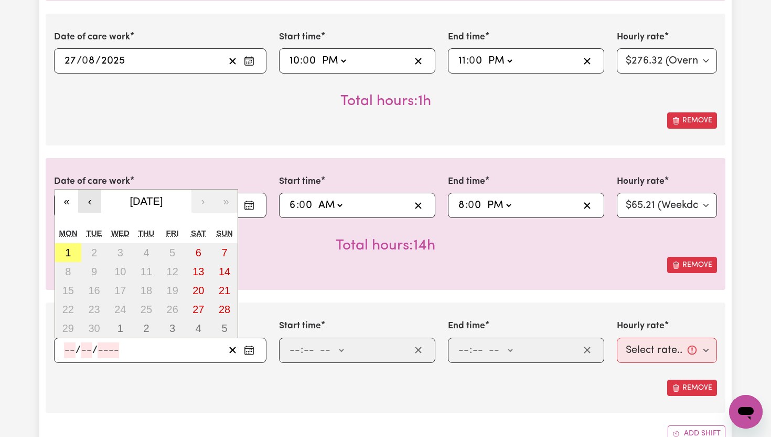
click at [91, 202] on button "‹" at bounding box center [89, 200] width 23 height 23
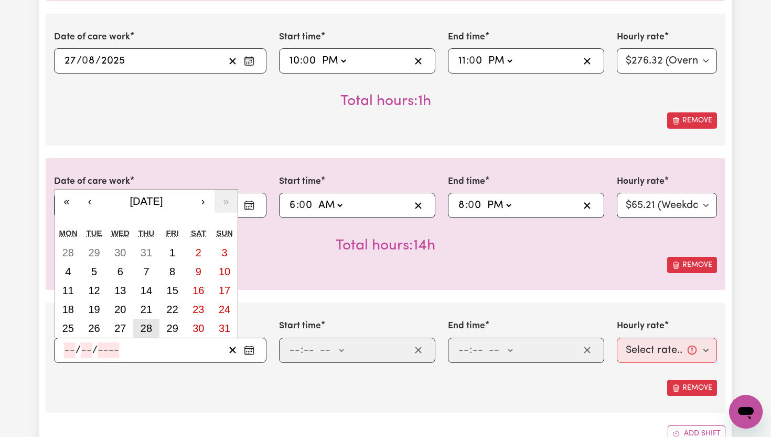
click at [152, 325] on abbr "28" at bounding box center [147, 328] width 12 height 12
type input "[DATE]"
type input "28"
type input "8"
type input "2025"
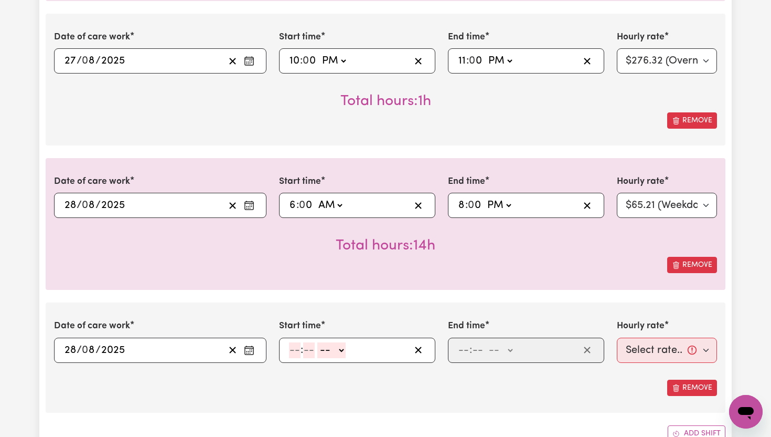
click at [293, 350] on input "number" at bounding box center [295, 350] width 12 height 16
type input "8"
type input "00"
click at [341, 349] on select "-- AM PM" at bounding box center [330, 350] width 28 height 16
select select "pm"
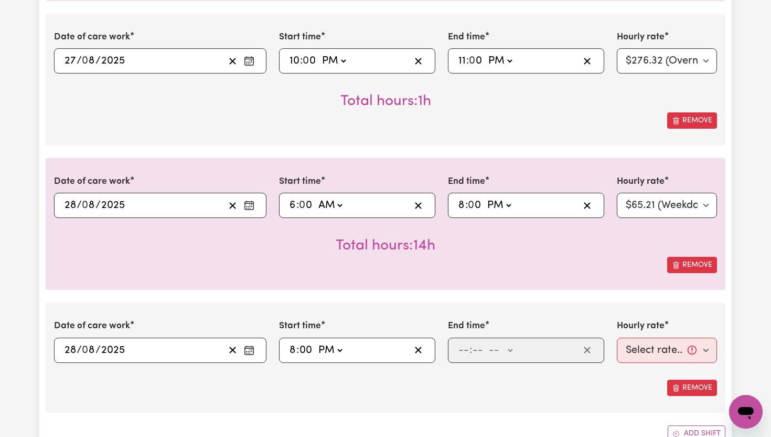
type input "20:00"
type input "0"
click at [465, 350] on input "number" at bounding box center [464, 350] width 12 height 16
type input "10"
type input "0"
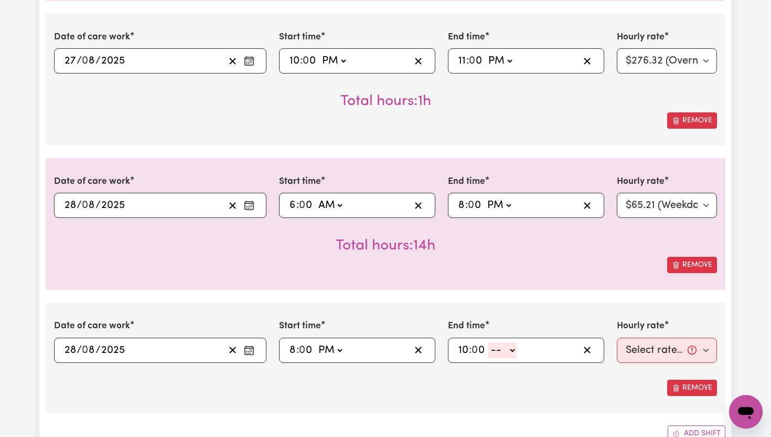
click at [514, 349] on select "-- AM PM" at bounding box center [502, 350] width 28 height 16
select select "pm"
type input "22:00"
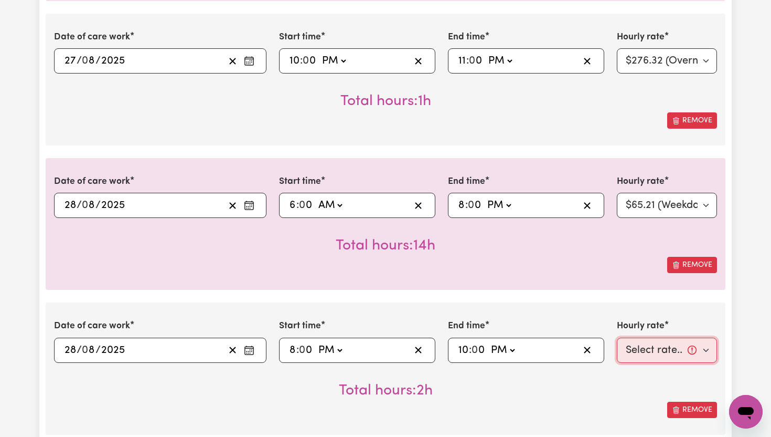
click at [707, 352] on select "Select rate... $65.21 (Weekday) $91.76 ([DATE]) $118.32 ([DATE]) $144.87 (Publi…" at bounding box center [667, 349] width 100 height 25
select select "71.85-EveningCare"
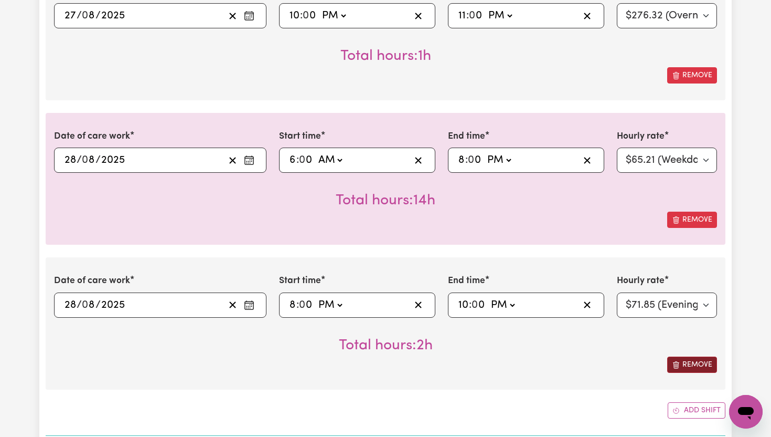
click at [687, 408] on button "Add shift" at bounding box center [697, 410] width 58 height 16
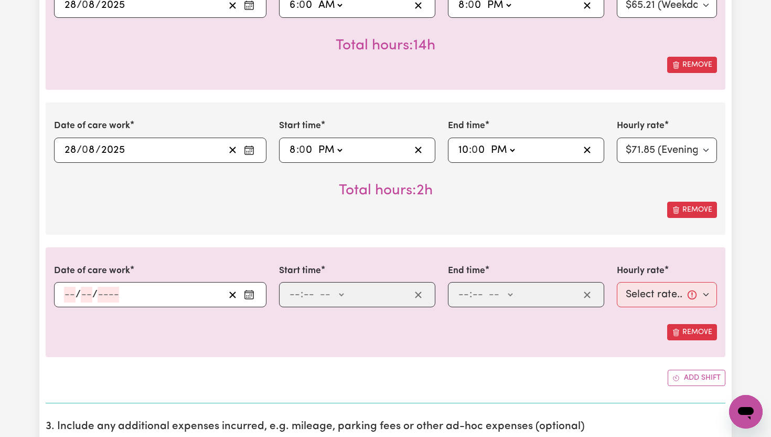
scroll to position [1259, 0]
click at [252, 299] on button "Enter the date of care work" at bounding box center [249, 293] width 17 height 16
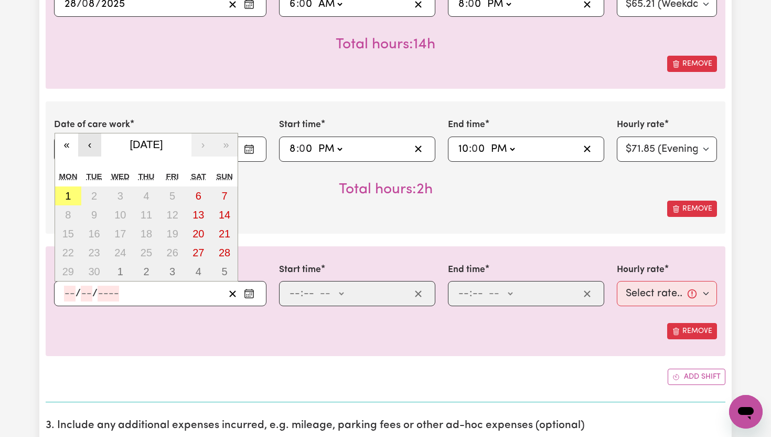
click at [96, 146] on button "‹" at bounding box center [89, 144] width 23 height 23
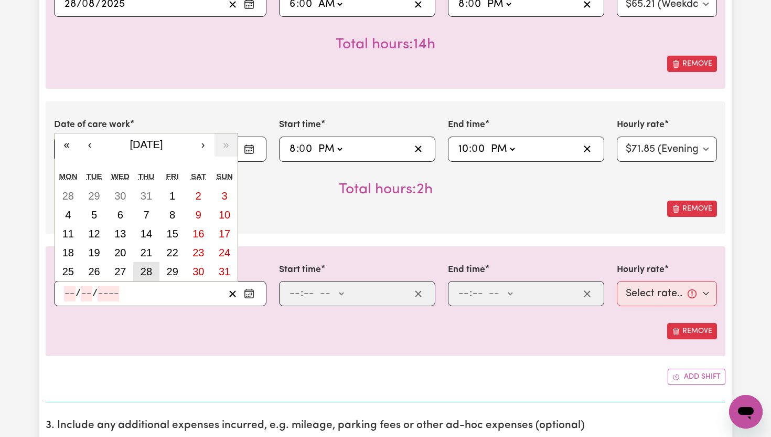
click at [146, 271] on abbr "28" at bounding box center [147, 271] width 12 height 12
type input "[DATE]"
type input "28"
type input "8"
type input "2025"
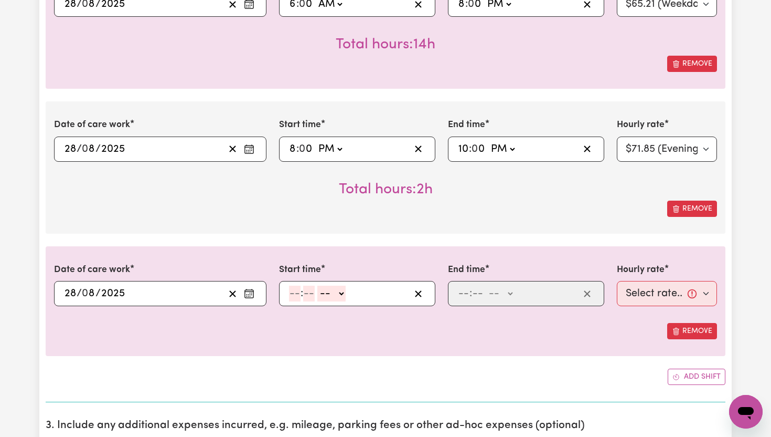
click at [294, 290] on input "number" at bounding box center [295, 293] width 12 height 16
type input "10"
type input "0"
click at [346, 297] on select "-- AM PM" at bounding box center [334, 293] width 28 height 16
select select "pm"
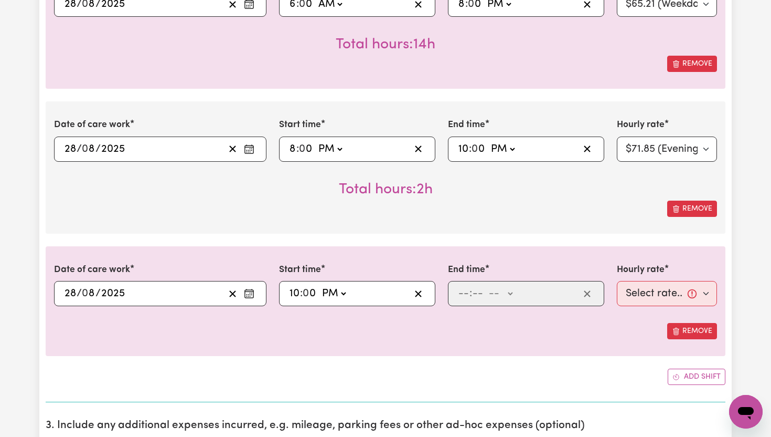
type input "22:00"
click at [463, 298] on input "number" at bounding box center [464, 293] width 12 height 16
type input "11"
type input "00"
click at [513, 295] on select "-- AM PM" at bounding box center [500, 293] width 28 height 16
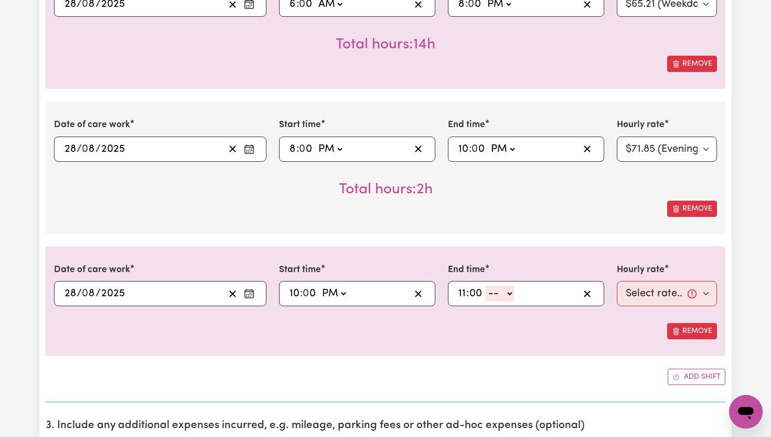
select select "pm"
type input "23:00"
type input "0"
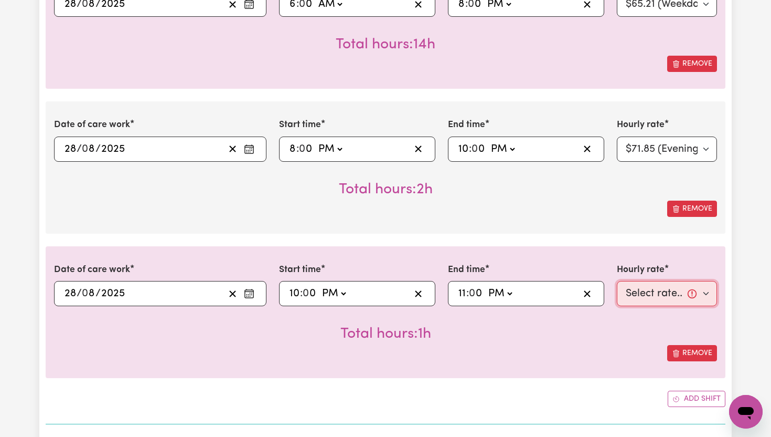
click at [706, 298] on select "Select rate... $65.21 (Weekday) $91.76 ([DATE]) $118.32 ([DATE]) $144.87 (Publi…" at bounding box center [667, 293] width 100 height 25
select select "276.32-Overnight"
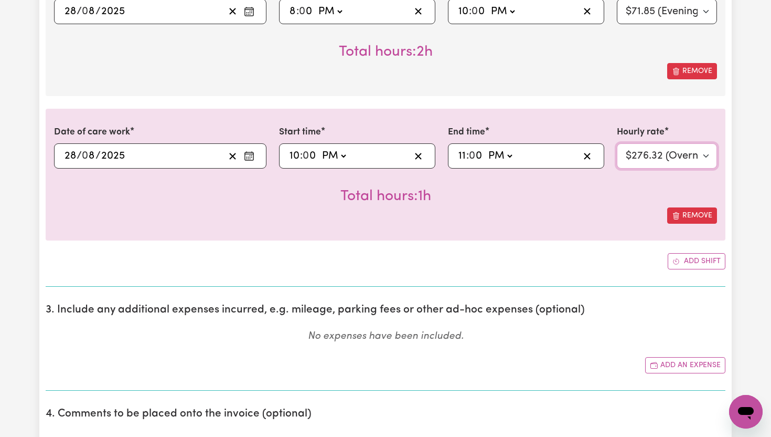
scroll to position [1409, 0]
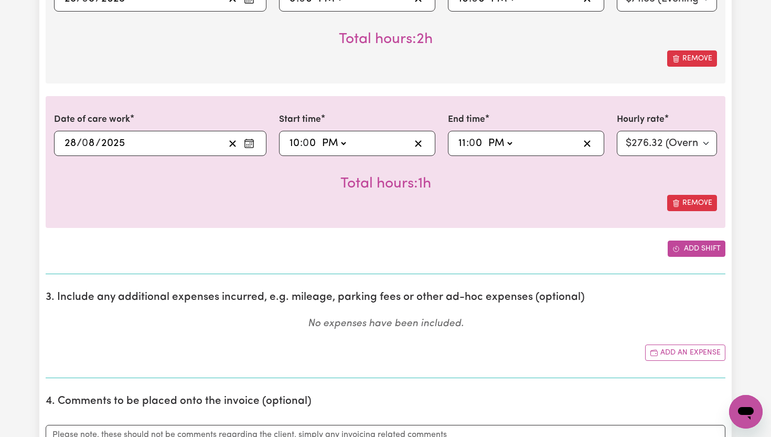
click at [708, 246] on button "Add shift" at bounding box center [697, 248] width 58 height 16
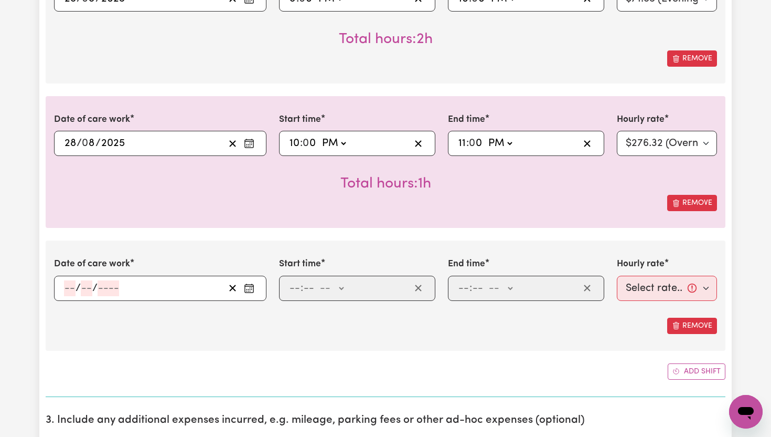
click at [249, 286] on icon "Enter the date of care work" at bounding box center [249, 288] width 10 height 10
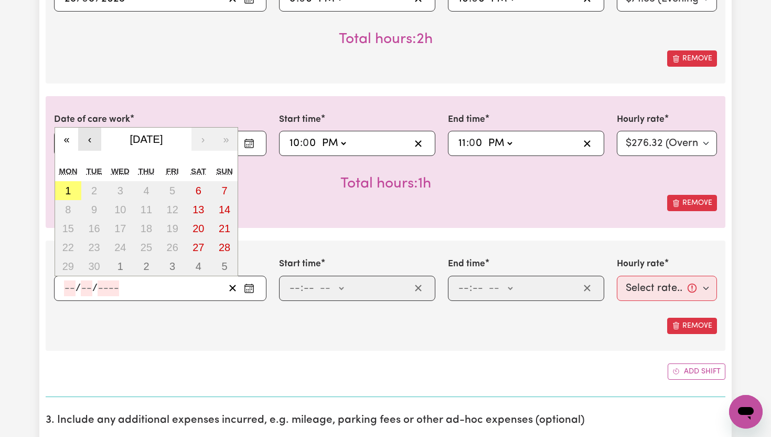
click at [90, 139] on button "‹" at bounding box center [89, 138] width 23 height 23
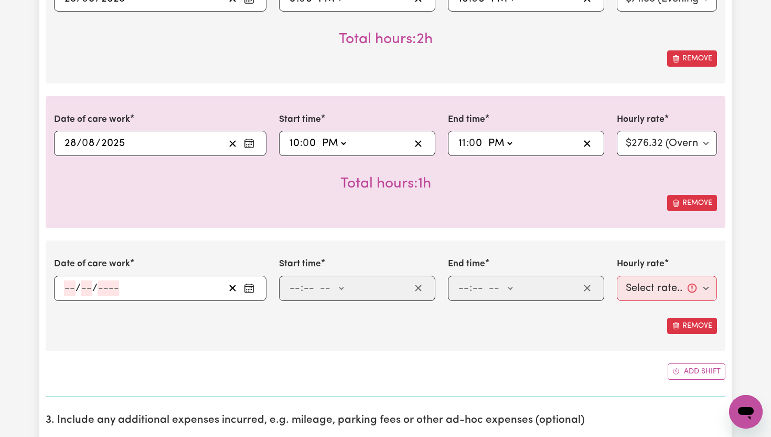
click at [248, 223] on div "Date of care work [DATE] 28 / 0 8 / 2025 « ‹ [DATE] › » Mon Tue Wed Thu Fri Sat…" at bounding box center [386, 162] width 680 height 132
click at [250, 291] on icon "Enter the date of care work" at bounding box center [249, 288] width 10 height 10
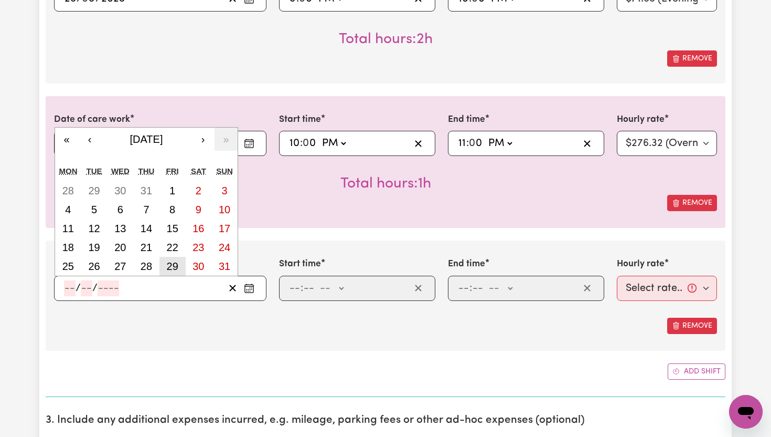
click at [178, 260] on abbr "29" at bounding box center [173, 266] width 12 height 12
type input "[DATE]"
type input "29"
type input "8"
type input "2025"
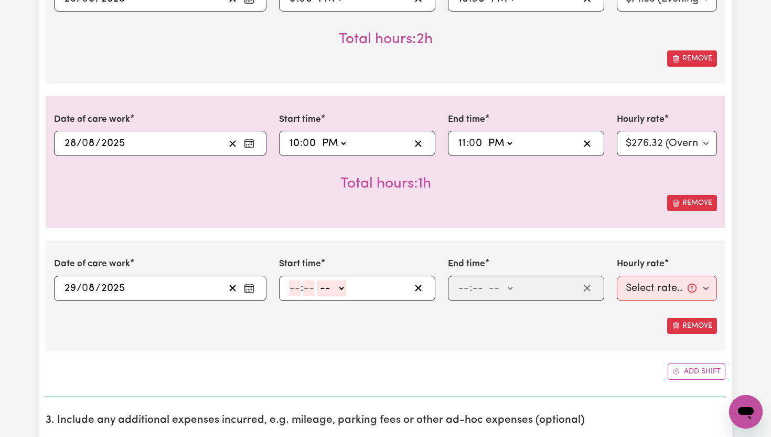
click at [296, 288] on input "number" at bounding box center [295, 288] width 12 height 16
type input "6"
type input "00"
click at [338, 291] on select "-- AM PM" at bounding box center [330, 288] width 28 height 16
select select "pm"
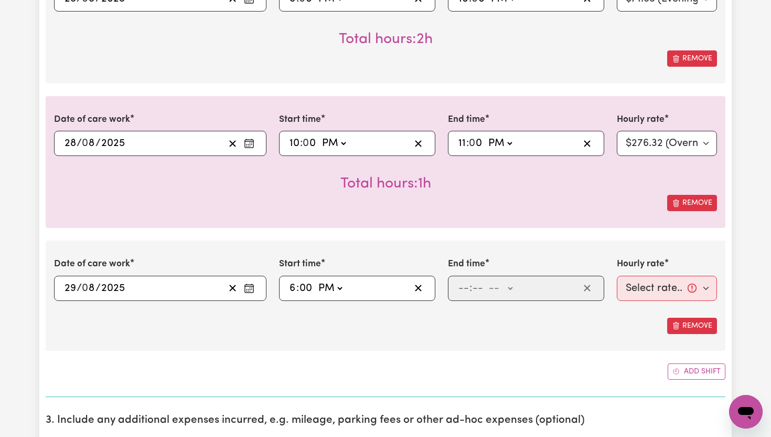
type input "18:00"
type input "0"
click at [468, 286] on input "number" at bounding box center [464, 288] width 12 height 16
click at [346, 286] on div "18:00 6 : 0 0 AM PM" at bounding box center [349, 288] width 122 height 16
click at [341, 287] on select "AM PM" at bounding box center [330, 288] width 28 height 16
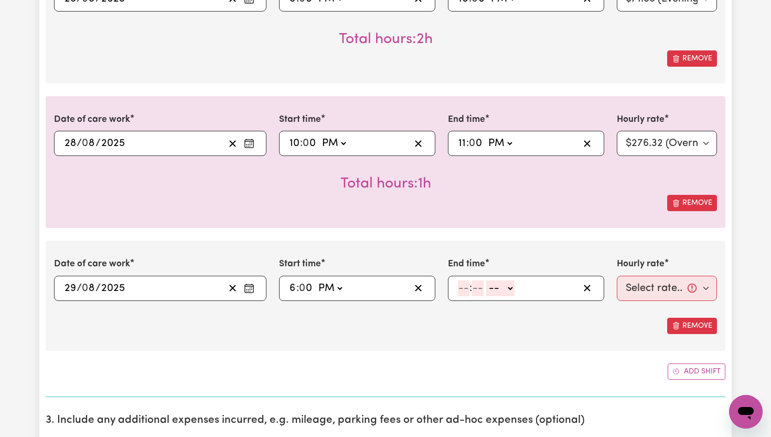
select select "am"
type input "06:00"
click at [470, 291] on span ":" at bounding box center [471, 288] width 3 height 12
click at [463, 289] on input "number" at bounding box center [464, 288] width 12 height 16
type input "10"
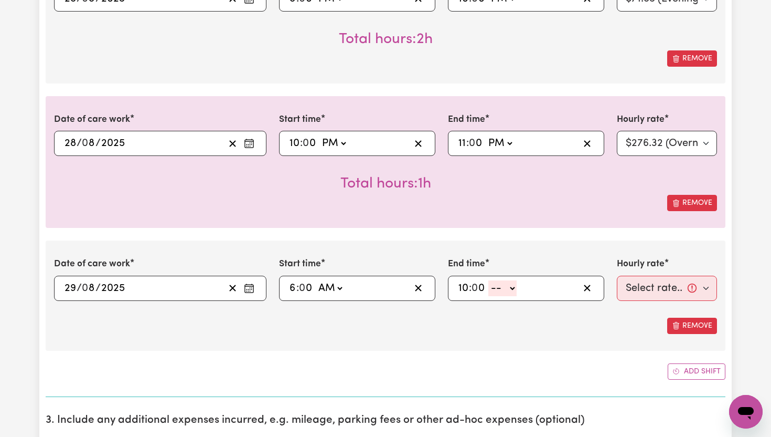
type input "0"
click at [512, 290] on select "-- AM PM" at bounding box center [502, 288] width 28 height 16
select select "pm"
type input "22:00"
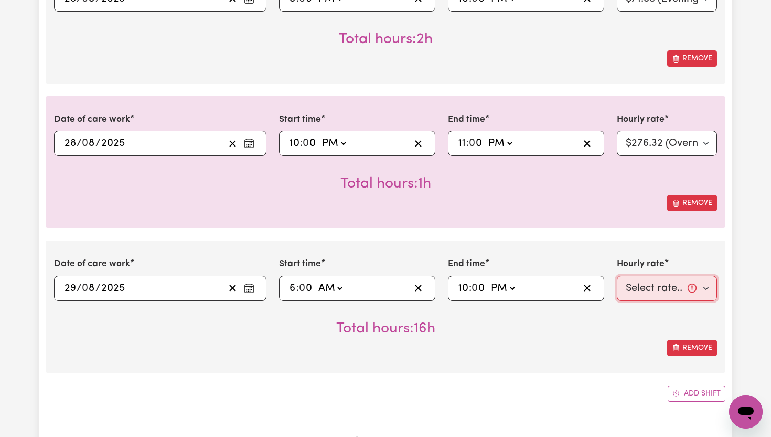
click at [708, 290] on select "Select rate... $65.21 (Weekday) $91.76 ([DATE]) $118.32 ([DATE]) $144.87 (Publi…" at bounding box center [667, 287] width 100 height 25
select select "144.87-PublicHoliday"
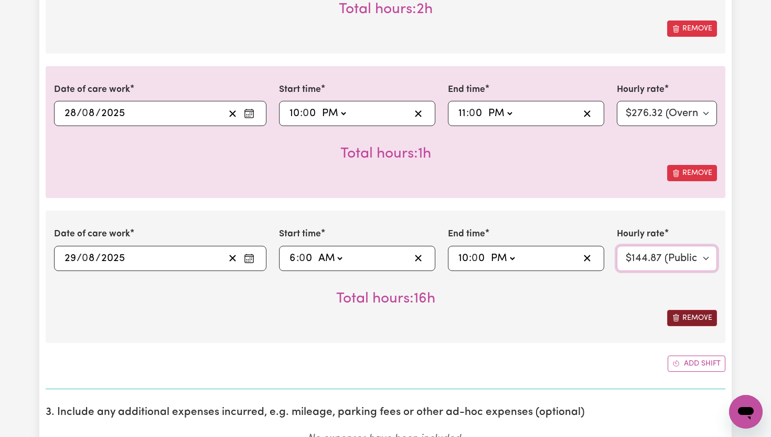
scroll to position [1442, 0]
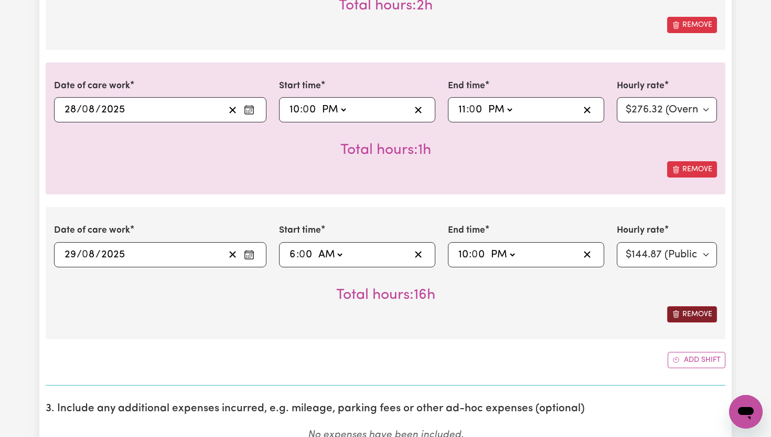
click at [701, 355] on button "Add shift" at bounding box center [697, 360] width 58 height 16
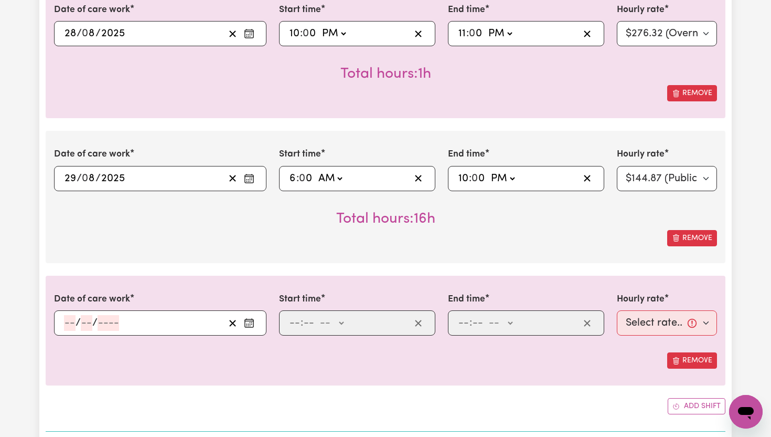
scroll to position [1519, 0]
click at [252, 321] on circle "Enter the date of care work" at bounding box center [251, 321] width 1 height 1
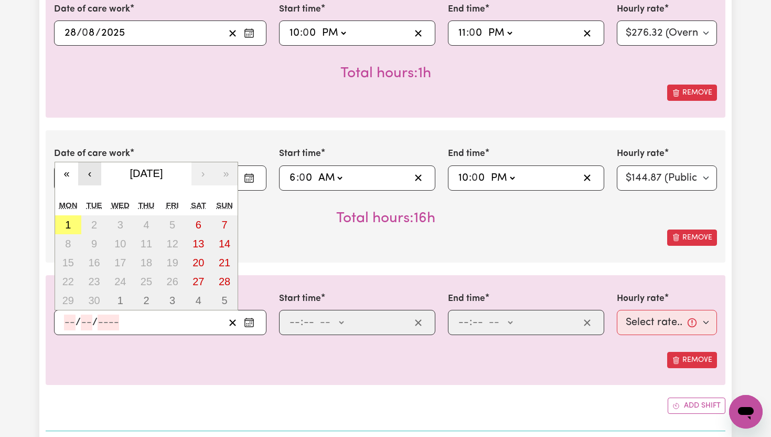
click at [95, 175] on button "‹" at bounding box center [89, 173] width 23 height 23
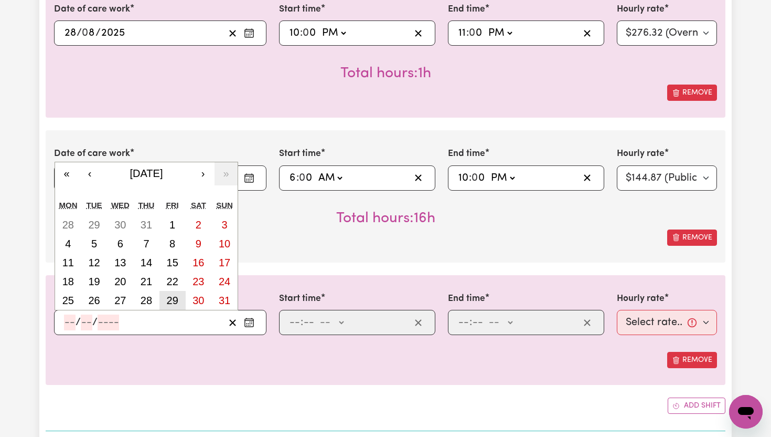
click at [178, 303] on abbr "29" at bounding box center [173, 300] width 12 height 12
type input "[DATE]"
type input "29"
type input "8"
type input "2025"
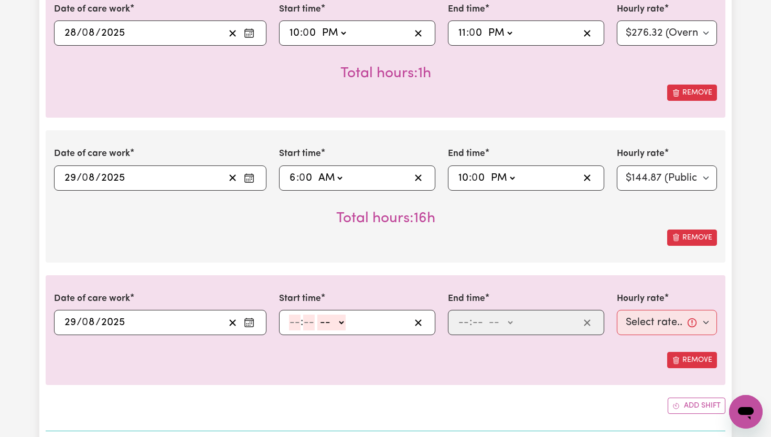
click at [293, 323] on input "number" at bounding box center [295, 322] width 12 height 16
type input "10"
type input "0"
click at [343, 324] on select "-- AM PM" at bounding box center [334, 322] width 28 height 16
select select "pm"
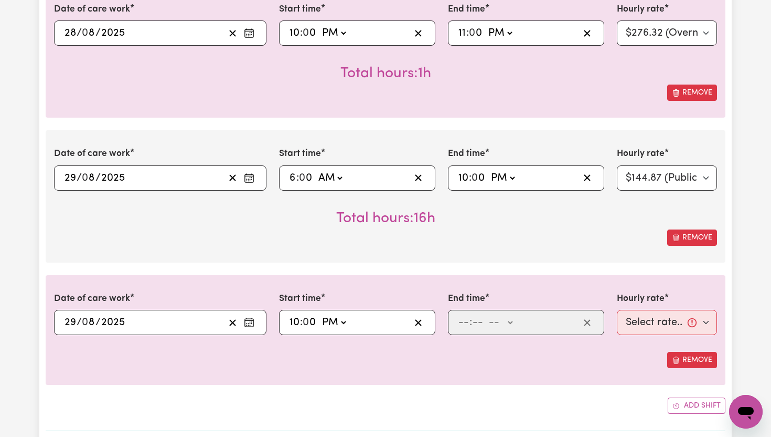
type input "22:00"
click at [468, 322] on input "number" at bounding box center [464, 322] width 12 height 16
type input "11"
type input "00"
click at [509, 318] on select "-- AM PM" at bounding box center [500, 322] width 28 height 16
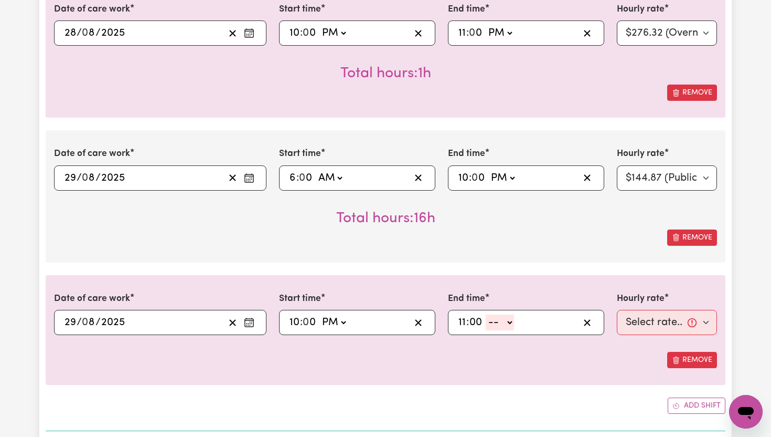
select select "pm"
type input "23:00"
type input "0"
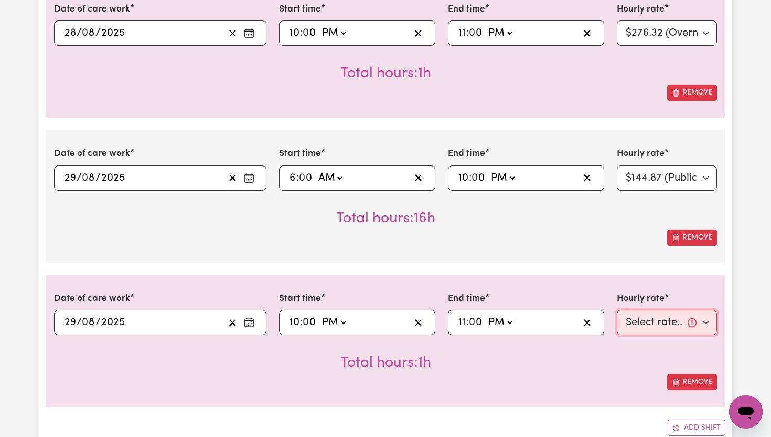
click at [703, 323] on select "Select rate... $65.21 (Weekday) $91.76 ([DATE]) $118.32 ([DATE]) $144.87 (Publi…" at bounding box center [667, 322] width 100 height 25
select select "276.32-Overnight"
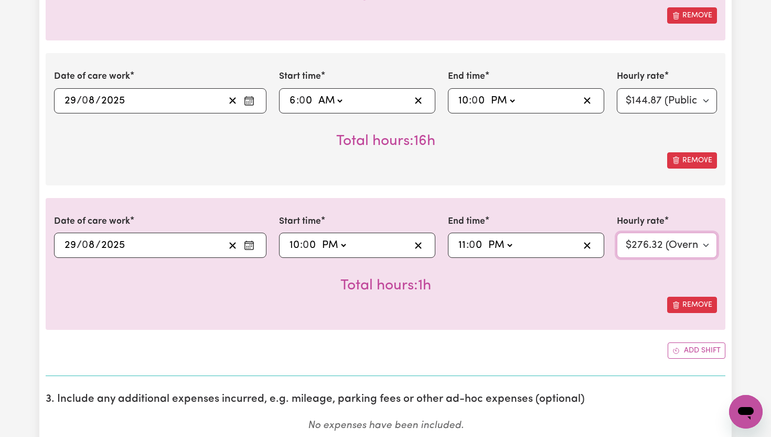
scroll to position [1599, 0]
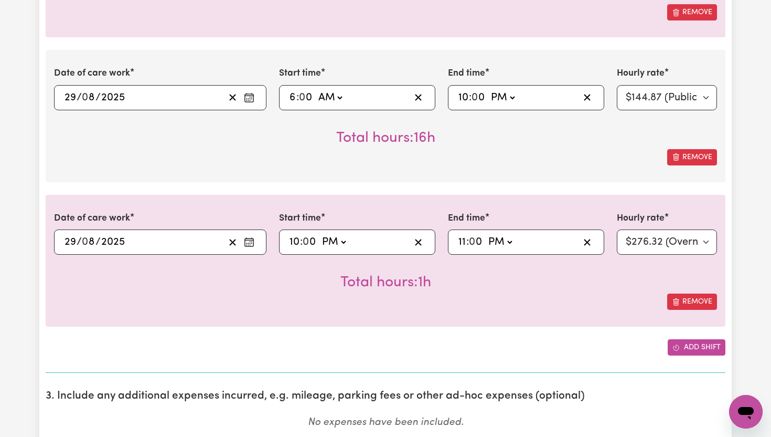
click at [698, 352] on button "Add shift" at bounding box center [697, 347] width 58 height 16
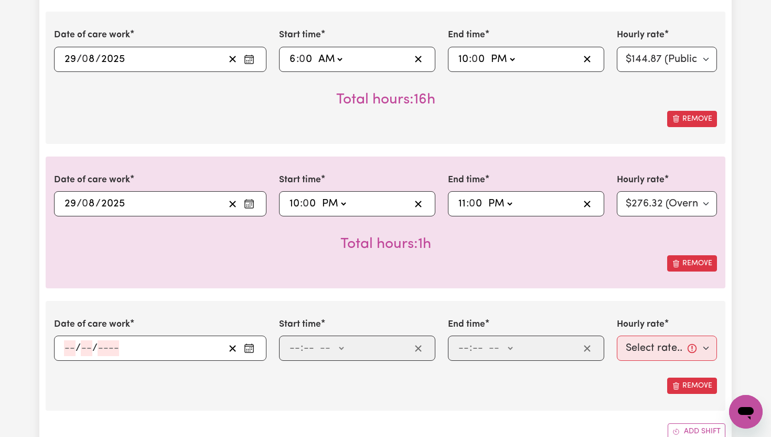
scroll to position [1651, 0]
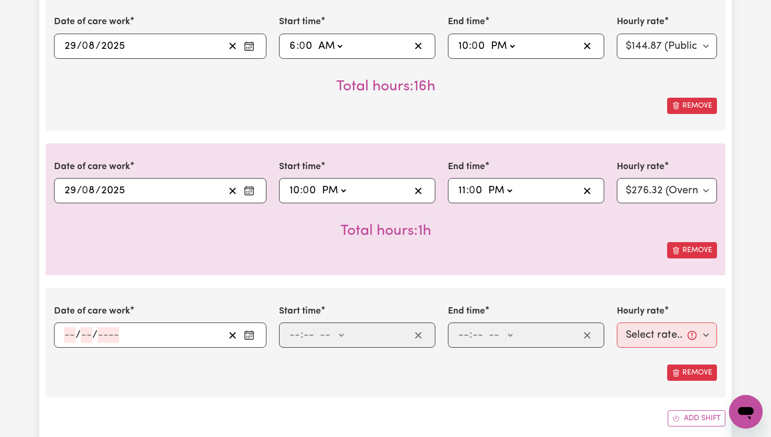
click at [251, 335] on icon "Enter the date of care work" at bounding box center [249, 334] width 10 height 10
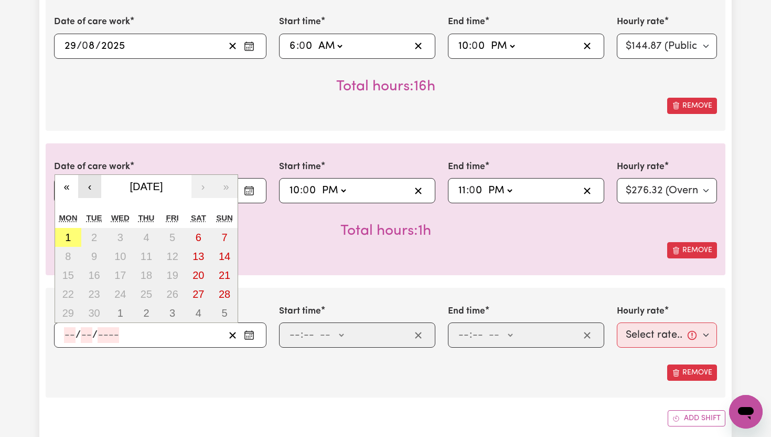
click at [87, 188] on button "‹" at bounding box center [89, 186] width 23 height 23
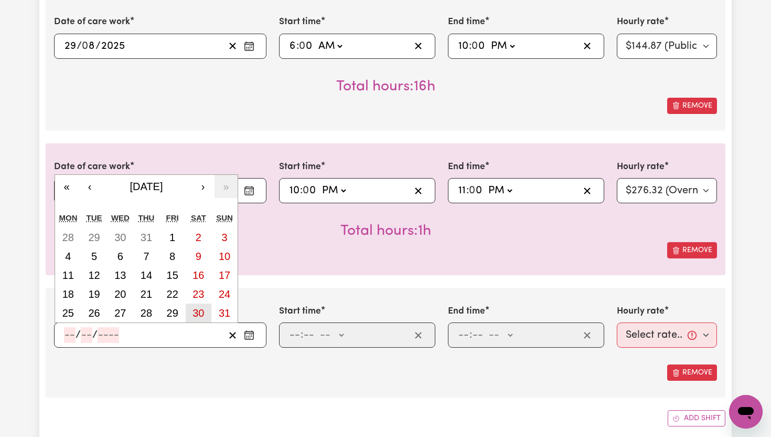
click at [206, 315] on button "30" at bounding box center [199, 312] width 26 height 19
type input "[DATE]"
type input "30"
type input "8"
type input "2025"
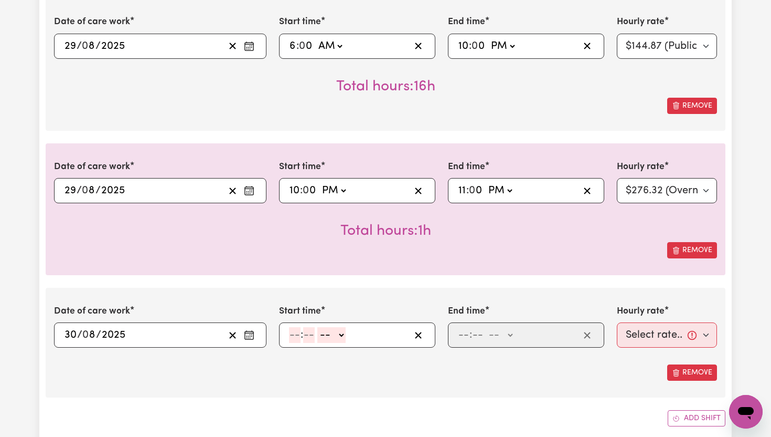
click at [299, 333] on input "number" at bounding box center [295, 335] width 12 height 16
type input "6"
type input "00"
click at [342, 330] on select "-- AM PM" at bounding box center [330, 335] width 28 height 16
select select "am"
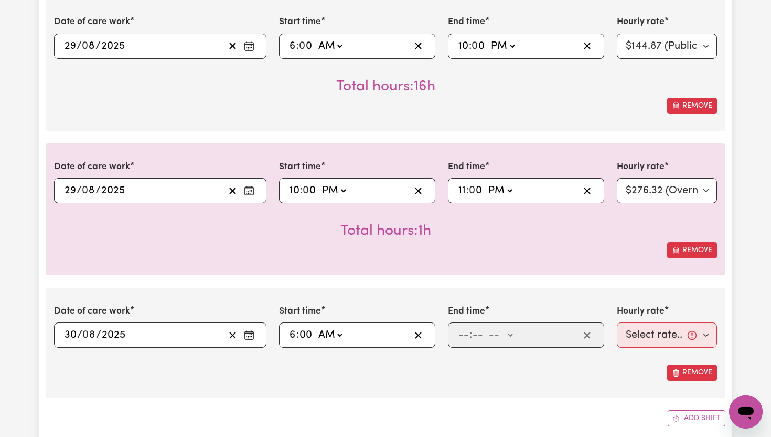
type input "06:00"
type input "0"
click at [464, 338] on input "number" at bounding box center [464, 335] width 12 height 16
type input "10"
type input "0"
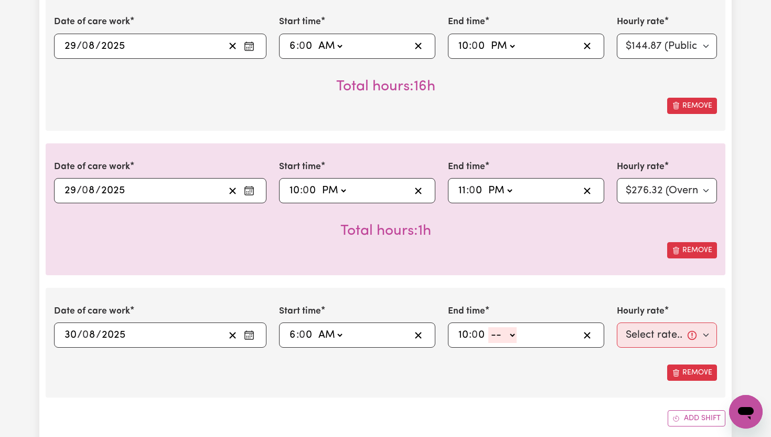
click at [513, 338] on select "-- AM PM" at bounding box center [502, 335] width 28 height 16
select select "pm"
type input "22:00"
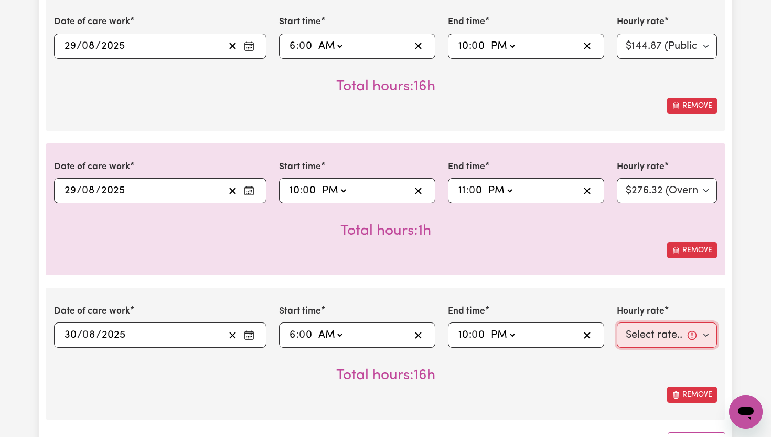
click at [705, 337] on select "Select rate... $65.21 (Weekday) $91.76 ([DATE]) $118.32 ([DATE]) $144.87 (Publi…" at bounding box center [667, 334] width 100 height 25
select select "91.76-[DATE]"
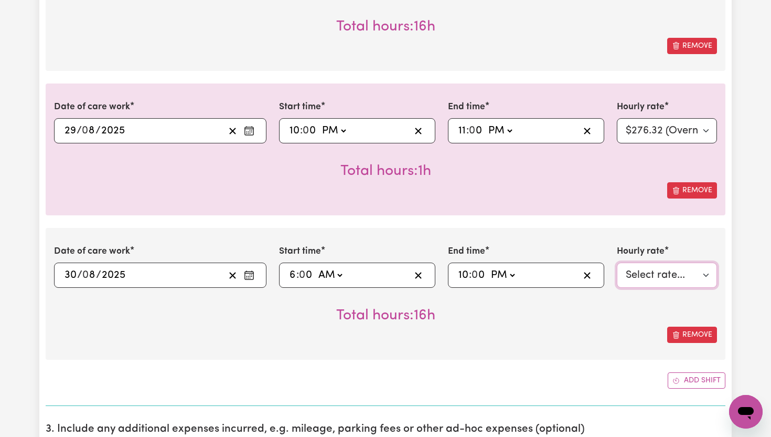
scroll to position [1715, 0]
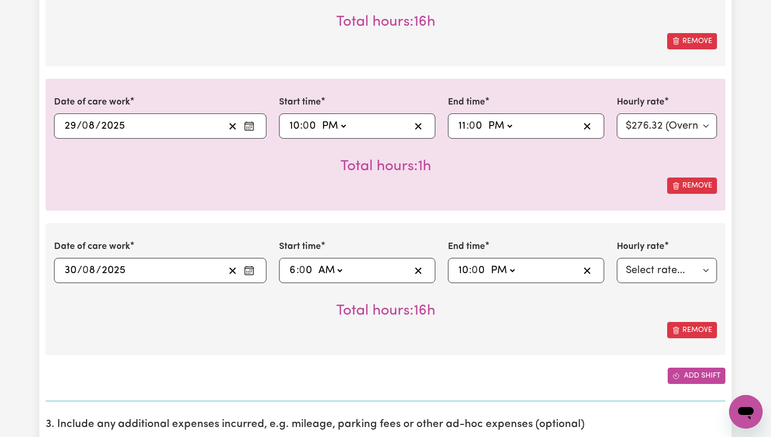
click at [696, 370] on button "Add shift" at bounding box center [697, 375] width 58 height 16
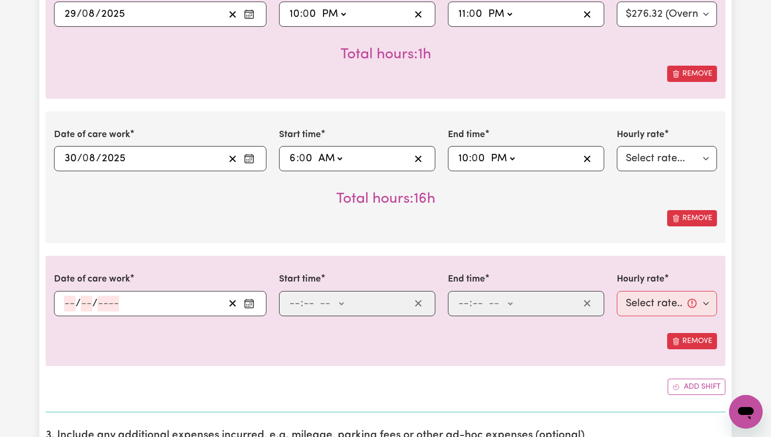
scroll to position [1829, 0]
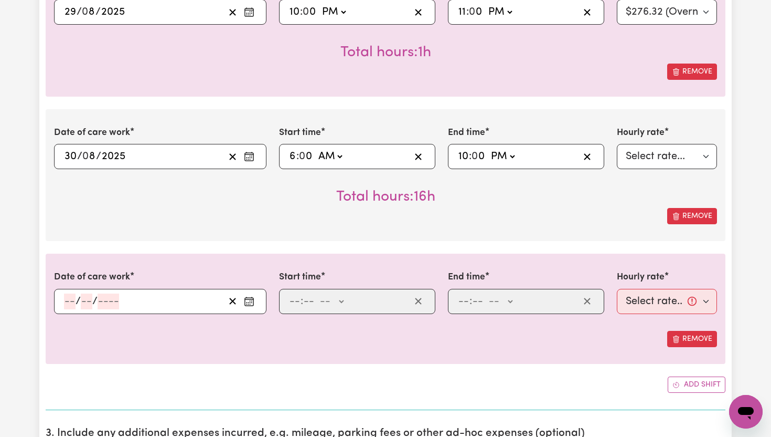
click at [248, 301] on icon "Enter the date of care work" at bounding box center [249, 301] width 10 height 10
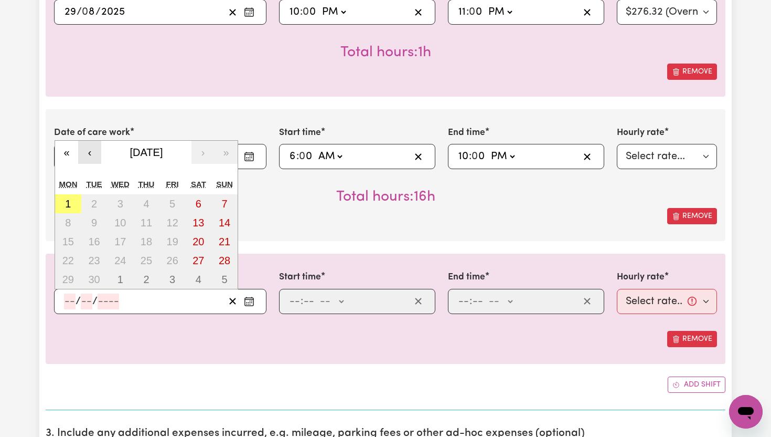
click at [91, 155] on button "‹" at bounding box center [89, 152] width 23 height 23
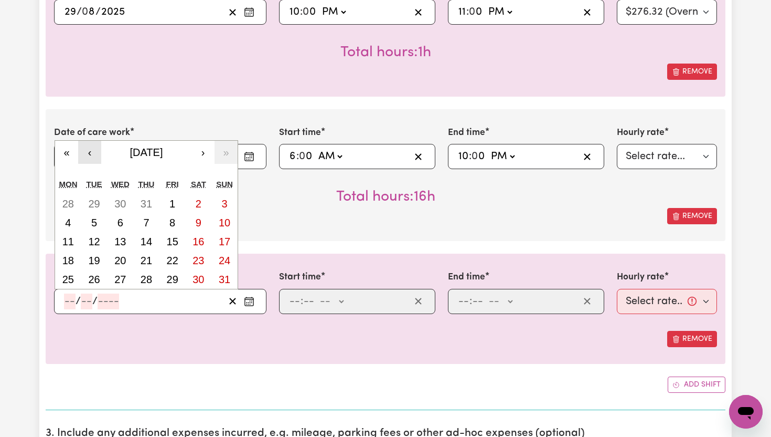
click at [90, 151] on button "‹" at bounding box center [89, 152] width 23 height 23
click at [200, 150] on button "›" at bounding box center [203, 152] width 23 height 23
click at [203, 276] on abbr "30" at bounding box center [199, 279] width 12 height 12
type input "[DATE]"
type input "30"
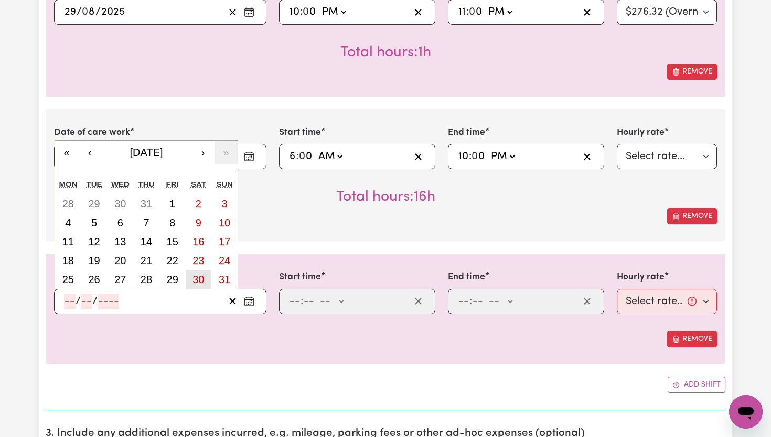
type input "8"
type input "2025"
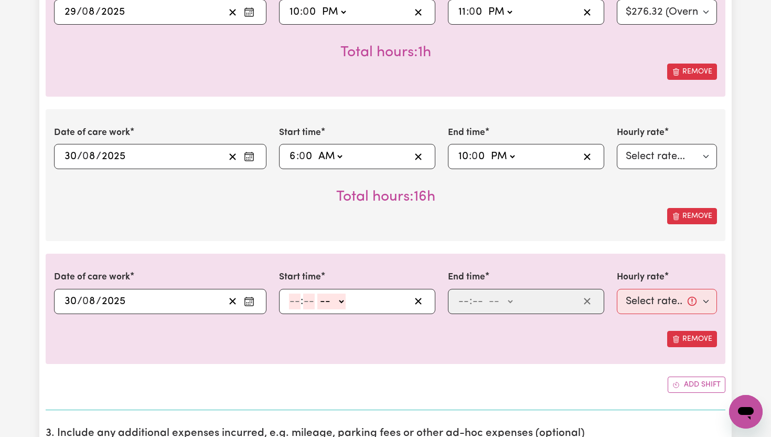
click at [294, 305] on input "number" at bounding box center [295, 301] width 12 height 16
type input "10"
type input "00"
click at [344, 305] on select "-- AM PM" at bounding box center [334, 301] width 28 height 16
select select "pm"
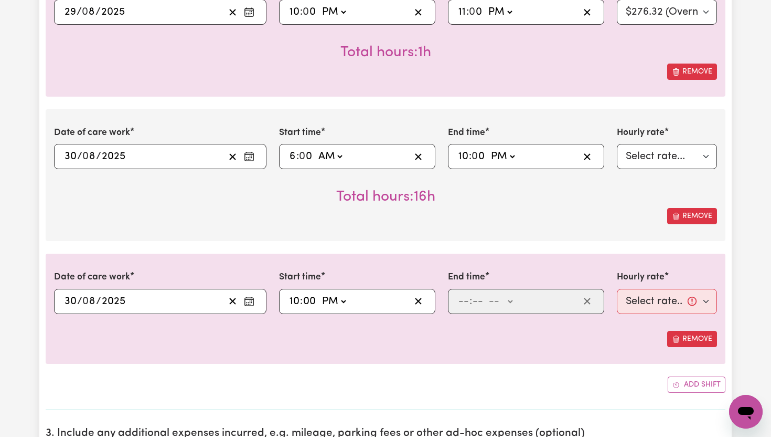
type input "22:00"
type input "0"
click at [465, 303] on input "number" at bounding box center [464, 301] width 12 height 16
type input "11"
type input "00"
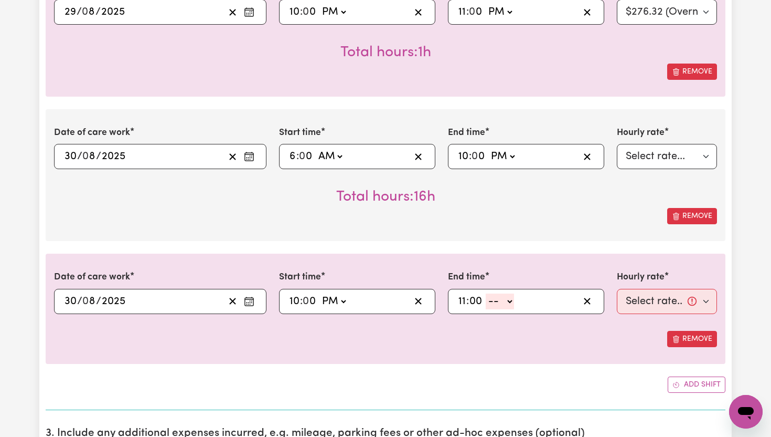
click at [516, 301] on div "11 : 00 -- AM PM" at bounding box center [518, 301] width 122 height 16
click at [514, 301] on select "-- AM PM" at bounding box center [500, 301] width 28 height 16
select select "pm"
type input "23:00"
type input "0"
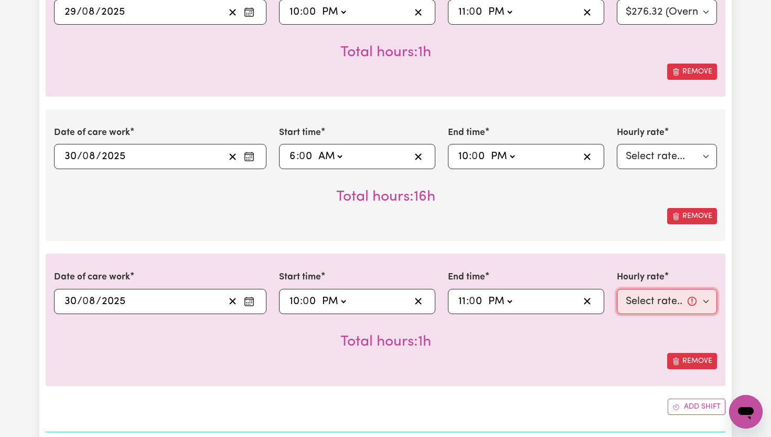
click at [710, 303] on select "Select rate... $65.21 (Weekday) $91.76 ([DATE]) $118.32 ([DATE]) $144.87 (Publi…" at bounding box center [667, 301] width 100 height 25
select select "276.32-Overnight"
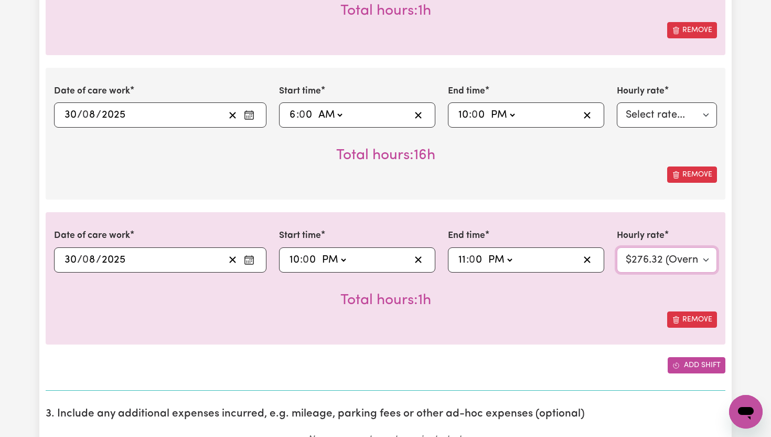
scroll to position [1871, 0]
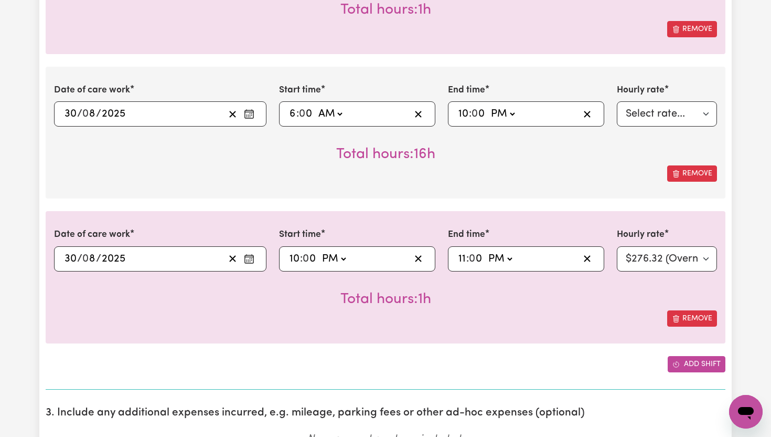
click at [692, 366] on button "Add shift" at bounding box center [697, 364] width 58 height 16
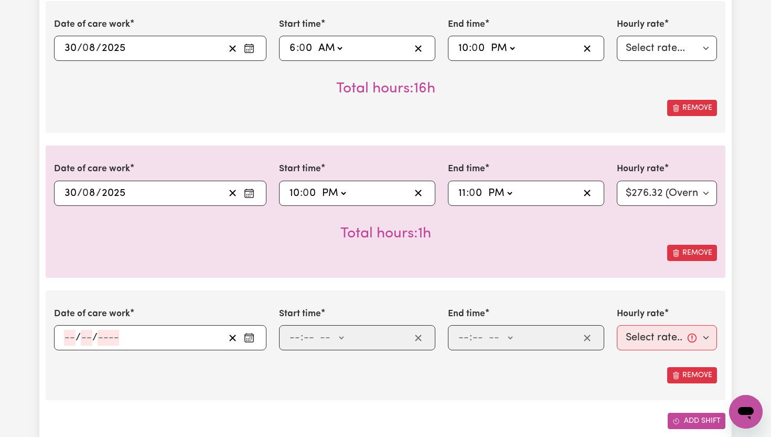
scroll to position [1941, 0]
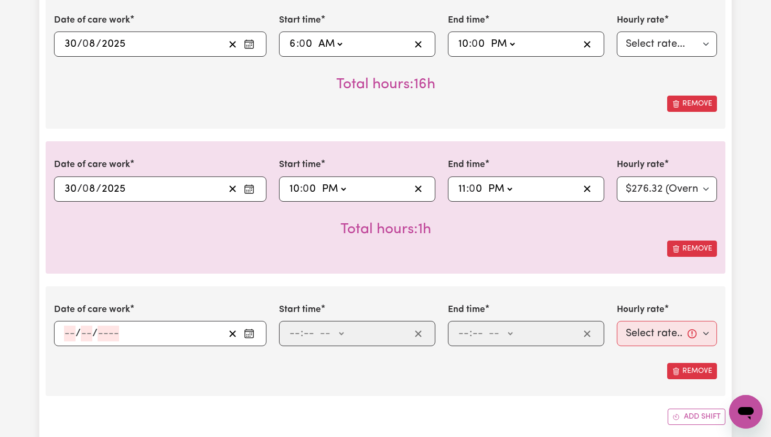
click at [252, 335] on icon "Enter the date of care work" at bounding box center [249, 333] width 10 height 10
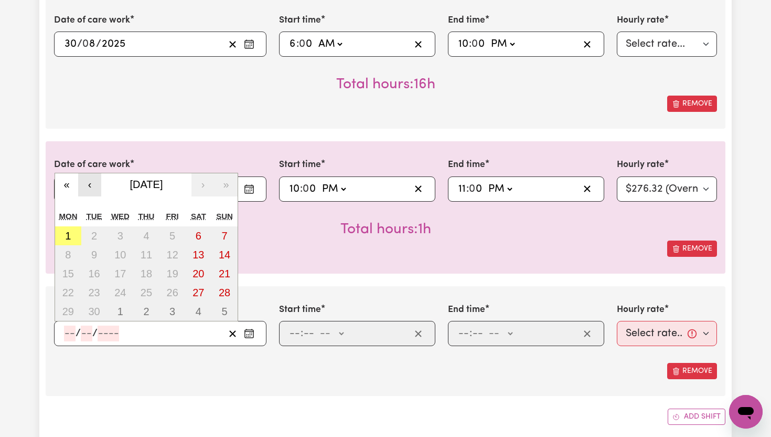
click at [92, 184] on button "‹" at bounding box center [89, 184] width 23 height 23
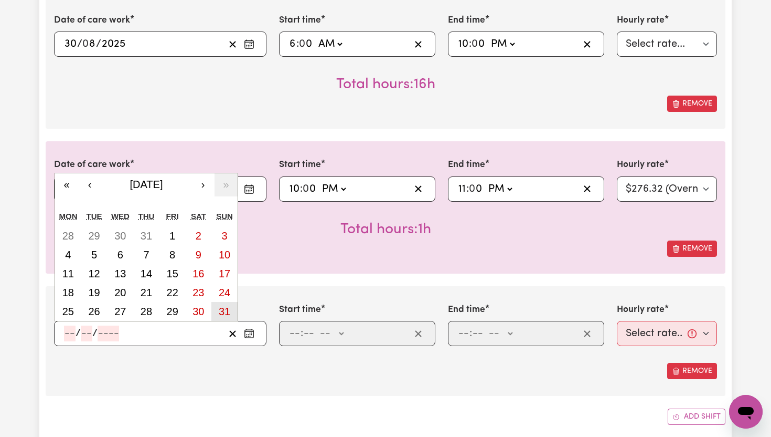
click at [228, 306] on abbr "31" at bounding box center [225, 311] width 12 height 12
type input "[DATE]"
type input "31"
type input "8"
type input "2025"
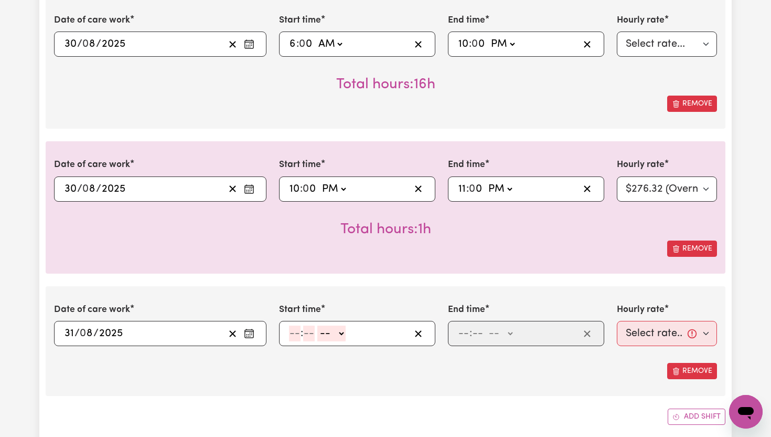
click at [294, 338] on input "number" at bounding box center [295, 333] width 12 height 16
type input "6"
type input "00"
click at [339, 336] on select "-- AM PM" at bounding box center [330, 333] width 28 height 16
select select "am"
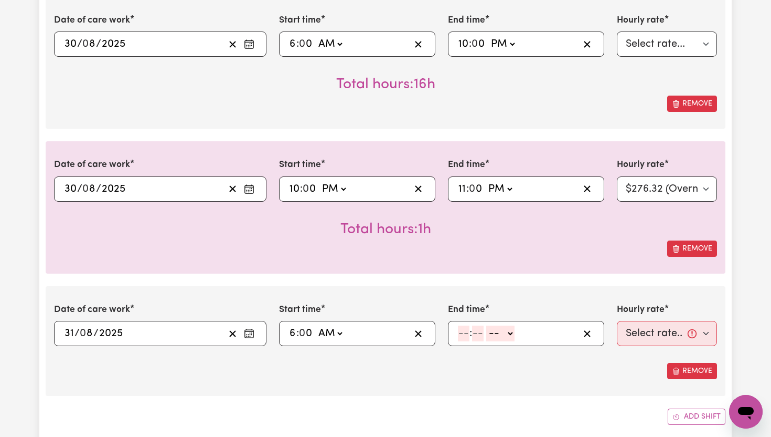
click at [466, 333] on input "number" at bounding box center [464, 333] width 12 height 16
click at [513, 330] on select "-- AM PM" at bounding box center [502, 333] width 28 height 16
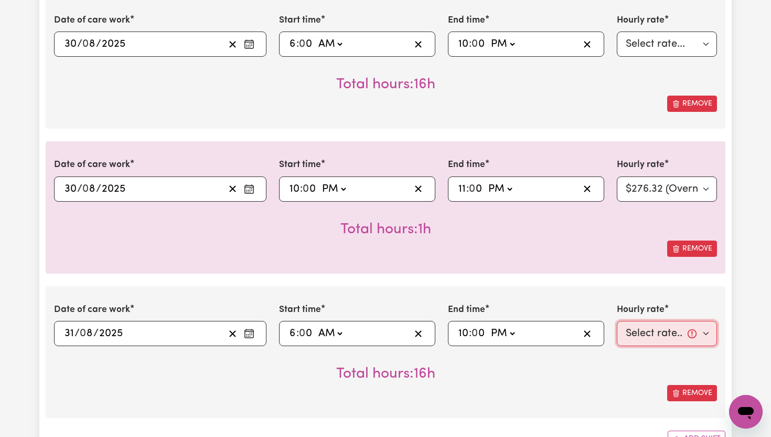
click at [705, 332] on select "Select rate... $65.21 (Weekday) $91.76 ([DATE]) $118.32 ([DATE]) $144.87 (Publi…" at bounding box center [667, 333] width 100 height 25
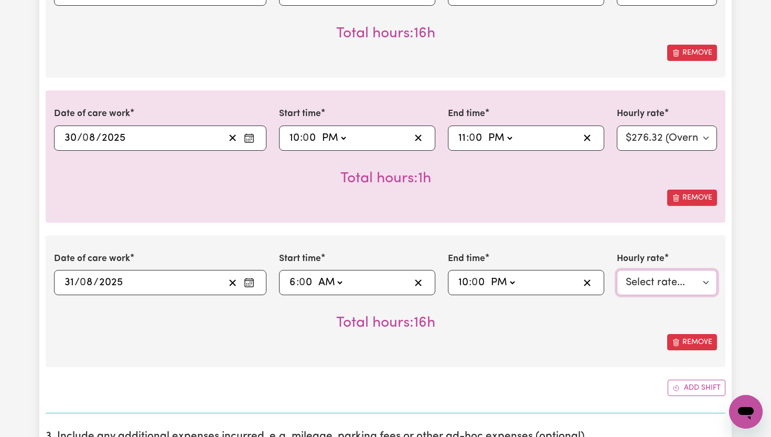
scroll to position [1995, 0]
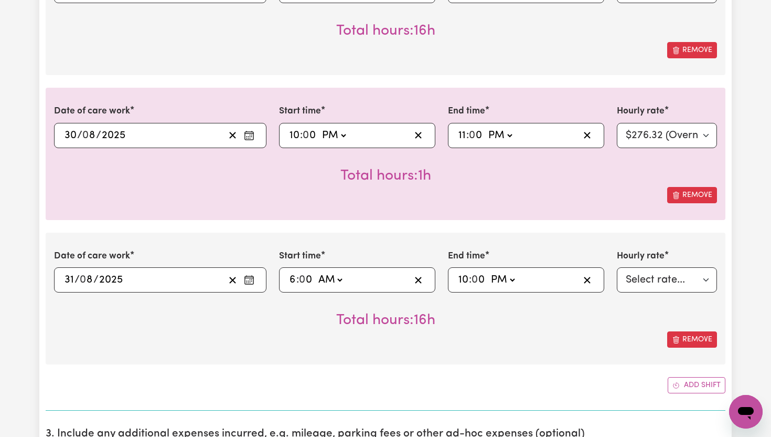
click at [696, 382] on button "Add shift" at bounding box center [697, 385] width 58 height 16
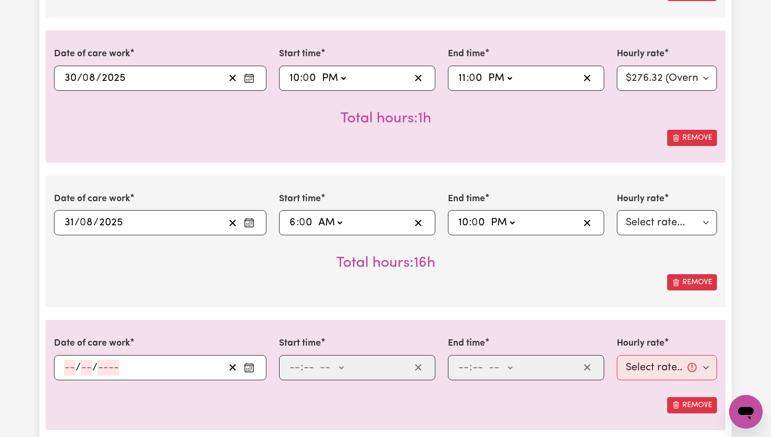
scroll to position [2054, 0]
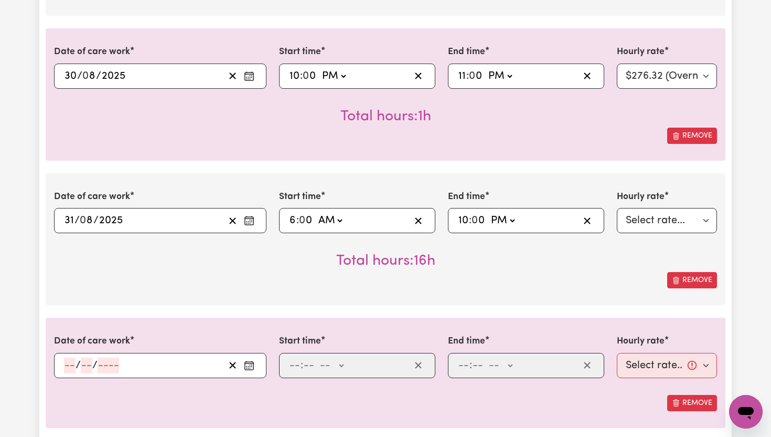
click at [249, 365] on icon "Enter the date of care work" at bounding box center [249, 365] width 10 height 10
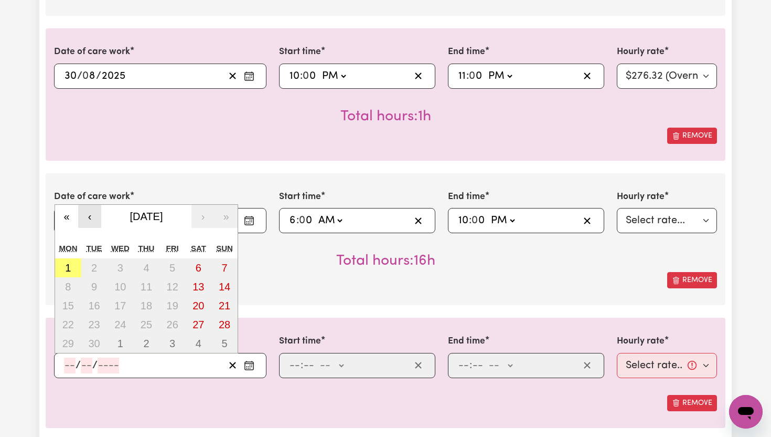
click at [89, 217] on button "‹" at bounding box center [89, 216] width 23 height 23
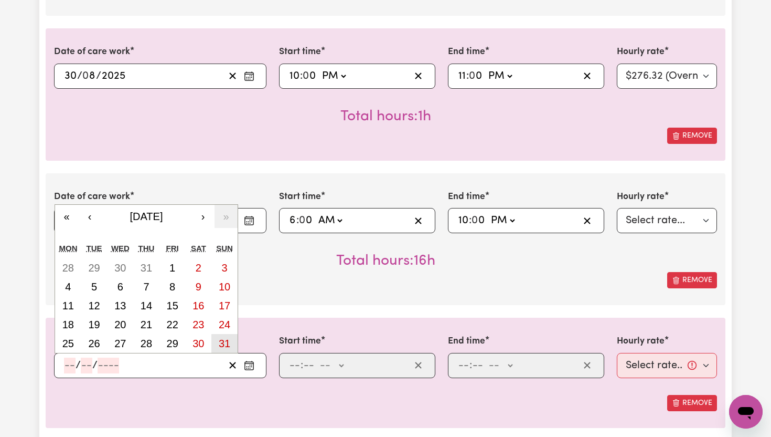
click at [228, 337] on abbr "31" at bounding box center [225, 343] width 12 height 12
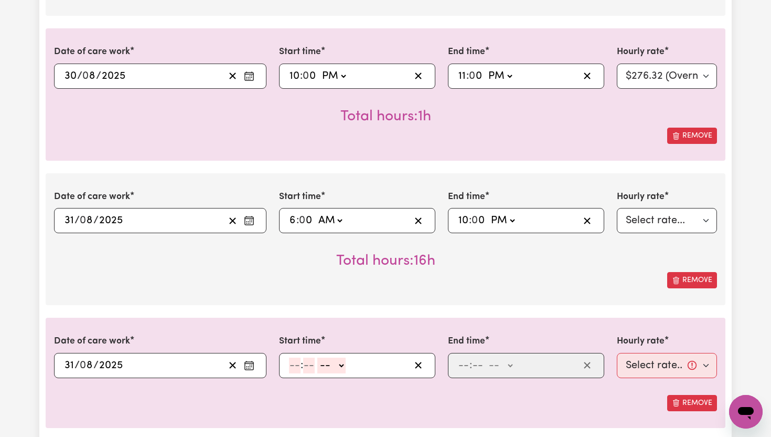
click at [296, 364] on input "number" at bounding box center [295, 365] width 12 height 16
click at [341, 366] on select "-- AM PM" at bounding box center [334, 365] width 28 height 16
click at [464, 368] on input "number" at bounding box center [464, 365] width 12 height 16
click at [510, 365] on select "-- AM PM" at bounding box center [500, 365] width 28 height 16
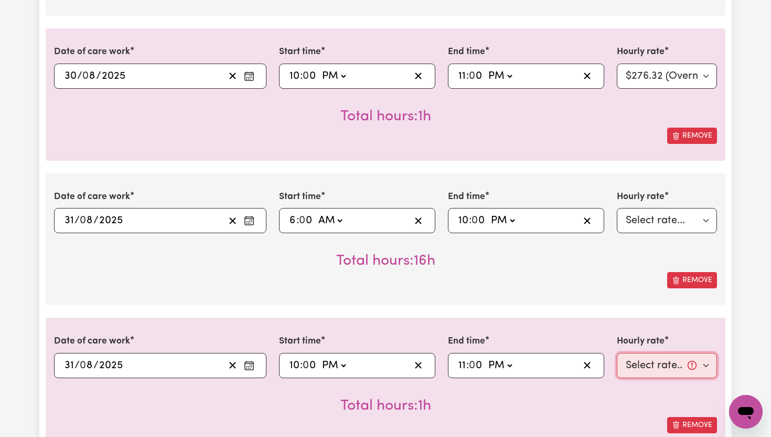
click at [706, 366] on select "Select rate... $65.21 (Weekday) $91.76 ([DATE]) $118.32 ([DATE]) $144.87 (Publi…" at bounding box center [667, 365] width 100 height 25
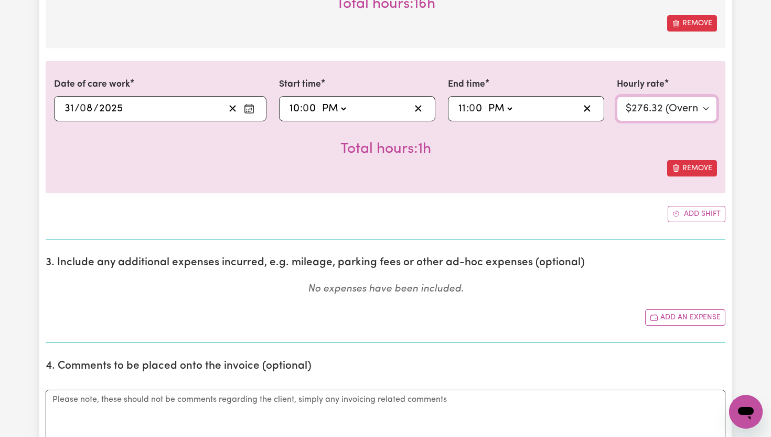
scroll to position [2315, 0]
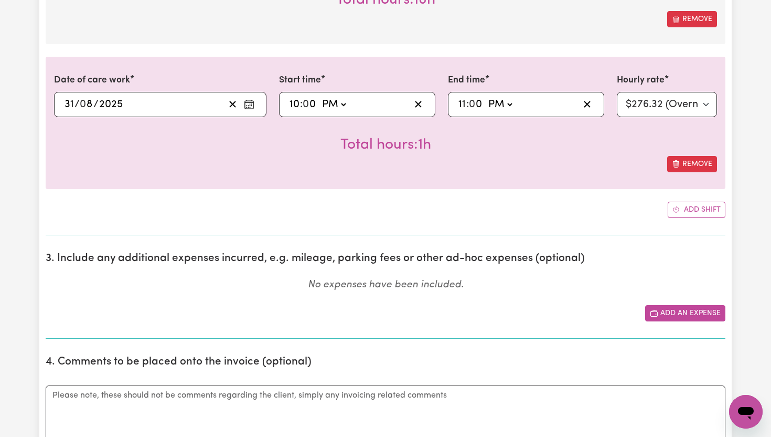
click at [688, 317] on button "Add an expense" at bounding box center [685, 313] width 80 height 16
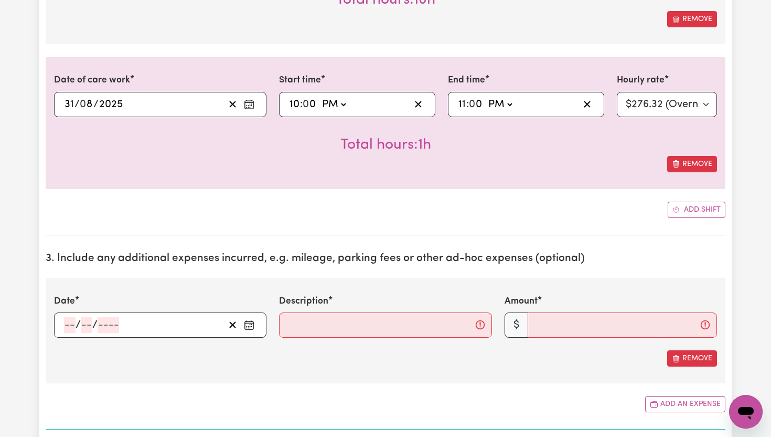
click at [249, 328] on icon "Enter the date of expense" at bounding box center [249, 325] width 10 height 10
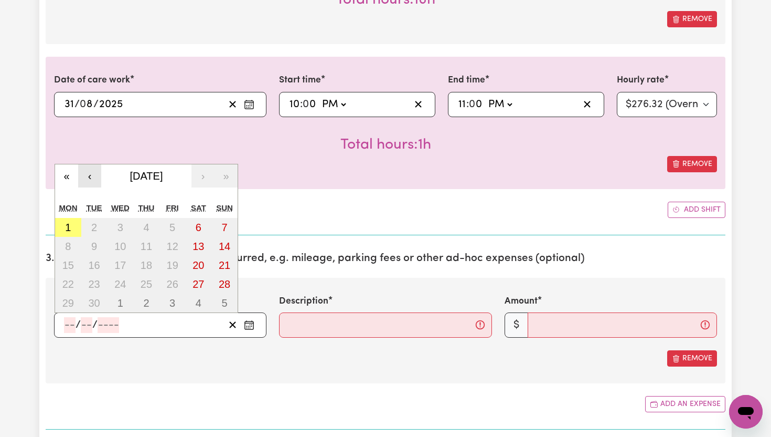
click at [90, 175] on button "‹" at bounding box center [89, 175] width 23 height 23
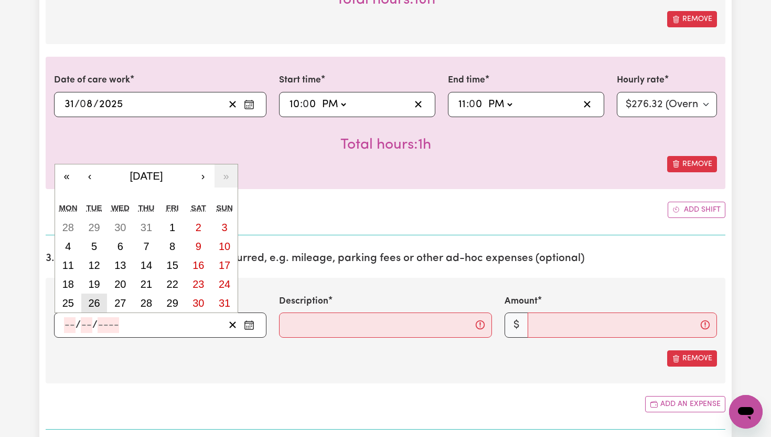
click at [97, 298] on abbr "26" at bounding box center [94, 303] width 12 height 12
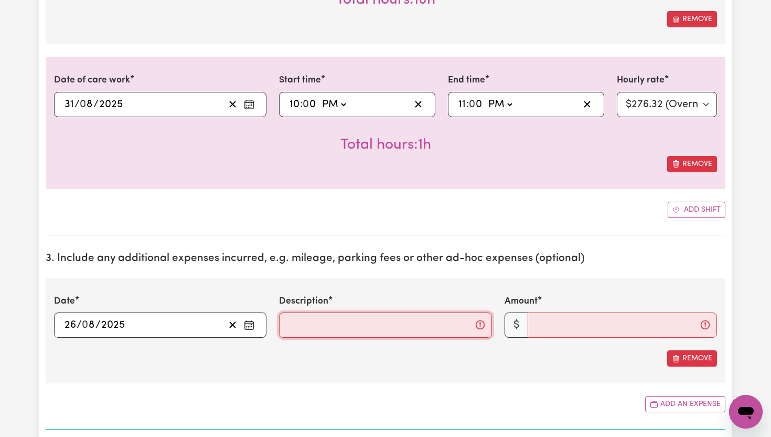
click at [318, 320] on input "Description" at bounding box center [385, 324] width 212 height 25
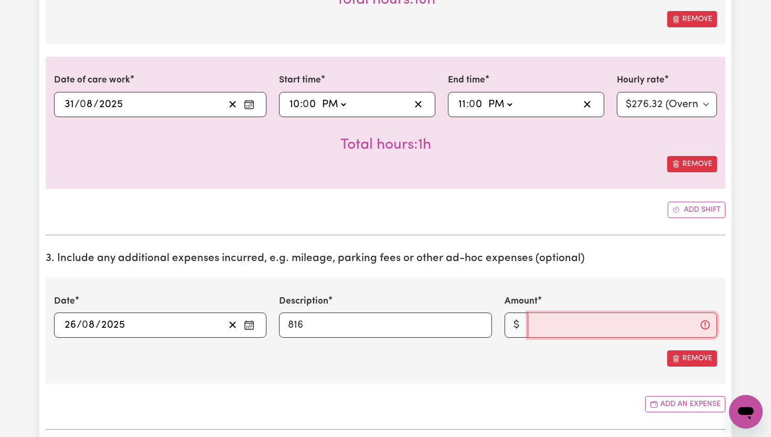
click at [543, 325] on input "Amount" at bounding box center [622, 324] width 189 height 25
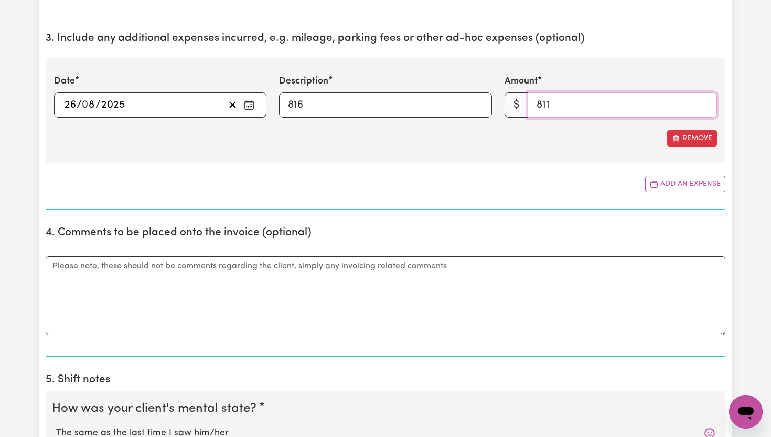
scroll to position [2535, 0]
click at [257, 306] on textarea "Comments" at bounding box center [386, 295] width 680 height 79
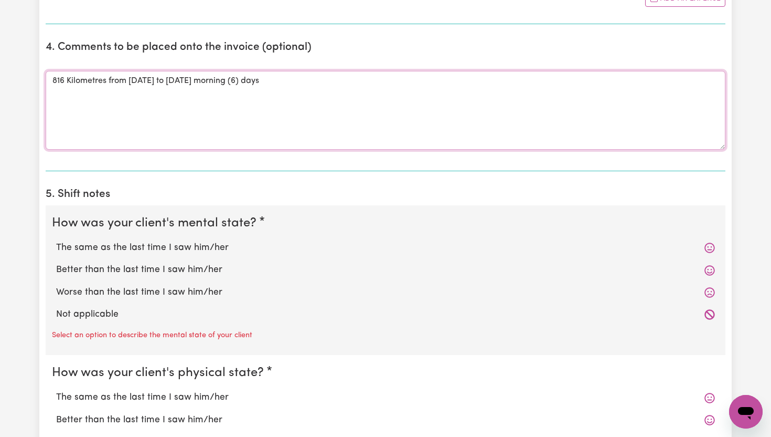
scroll to position [2721, 0]
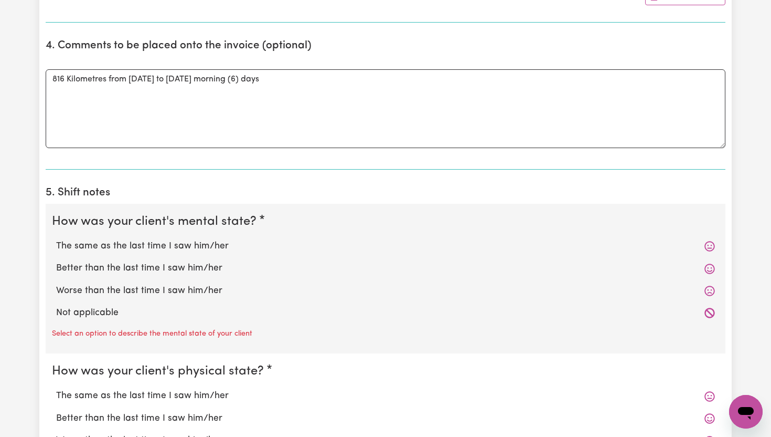
click at [208, 249] on label "The same as the last time I saw him/her" at bounding box center [385, 246] width 659 height 14
click at [56, 239] on input "The same as the last time I saw him/her" at bounding box center [56, 239] width 1 height 1
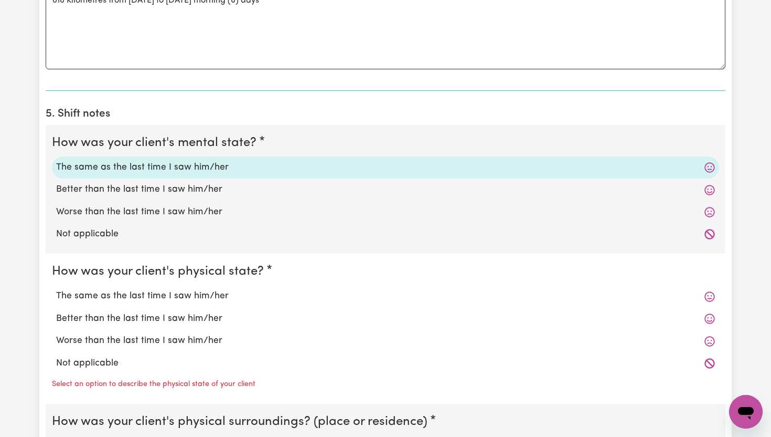
scroll to position [2802, 0]
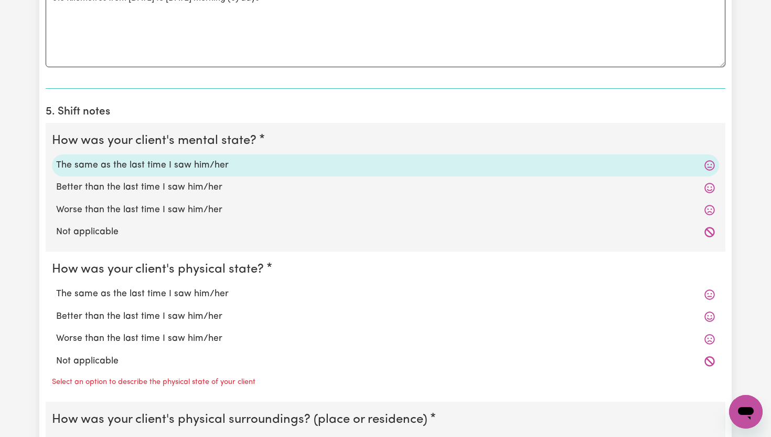
click at [184, 291] on label "The same as the last time I saw him/her" at bounding box center [385, 294] width 659 height 14
click at [56, 287] on input "The same as the last time I saw him/her" at bounding box center [56, 286] width 1 height 1
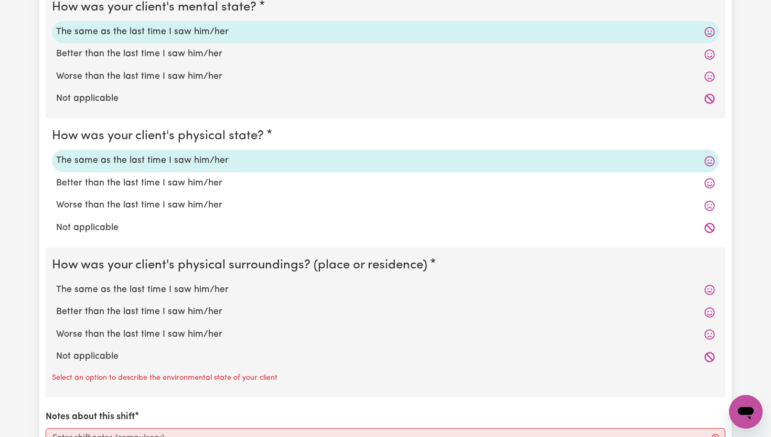
scroll to position [2941, 0]
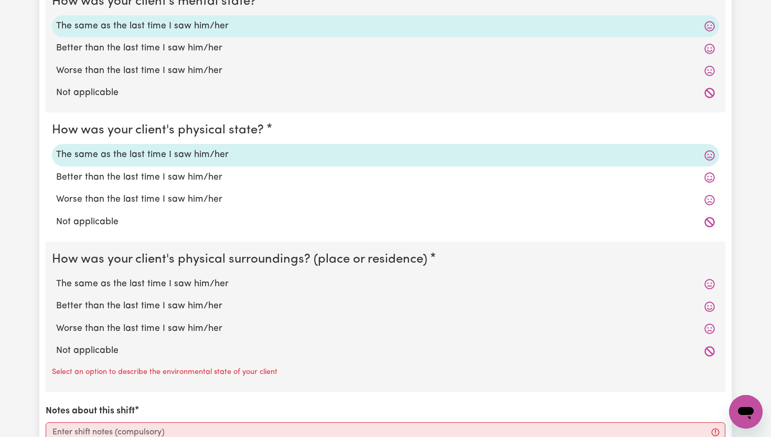
click at [186, 285] on label "The same as the last time I saw him/her" at bounding box center [385, 284] width 659 height 14
click at [56, 277] on input "The same as the last time I saw him/her" at bounding box center [56, 276] width 1 height 1
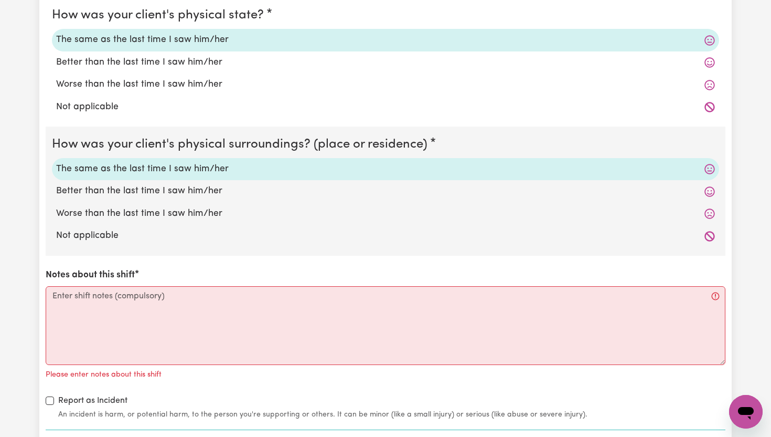
scroll to position [3068, 0]
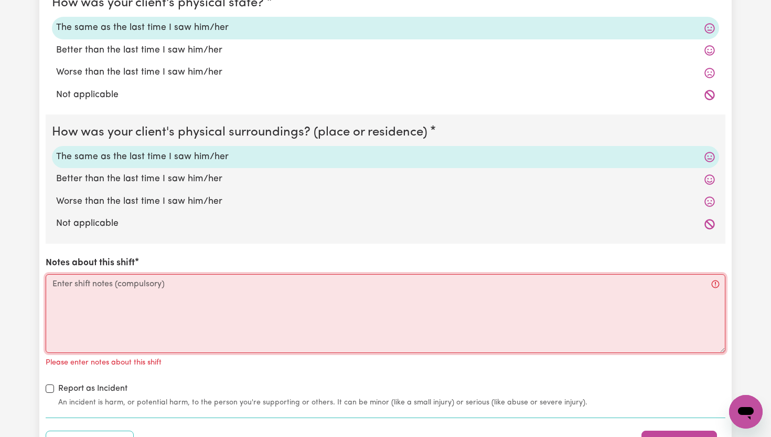
click at [186, 285] on textarea "Notes about this shift" at bounding box center [386, 313] width 680 height 79
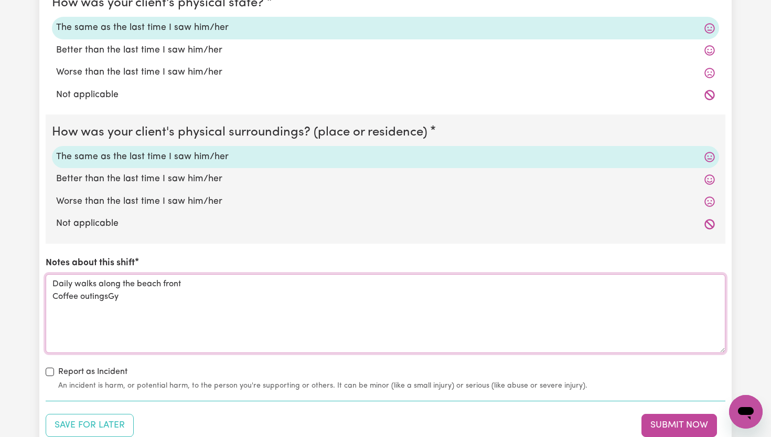
click at [208, 281] on textarea "Daily walks along the beach front Coffee outingsGy" at bounding box center [386, 313] width 680 height 79
click at [123, 299] on textarea "Daily walks along the beach front swimming at the beach Coffee outingsGy" at bounding box center [386, 313] width 680 height 79
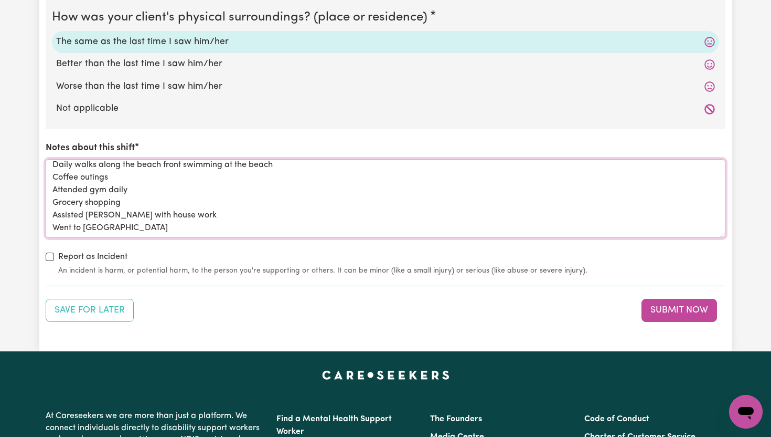
scroll to position [3184, 0]
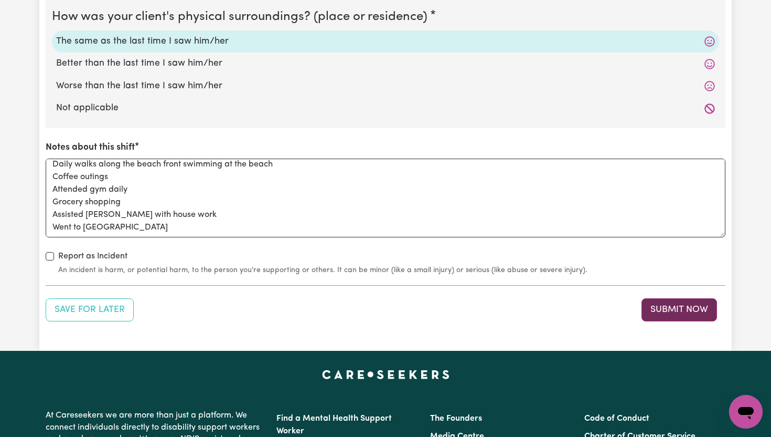
click at [666, 309] on button "Submit Now" at bounding box center [680, 309] width 76 height 23
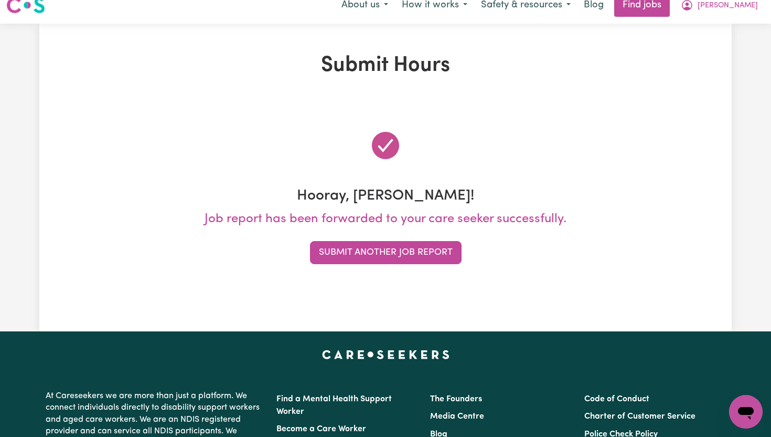
scroll to position [0, 0]
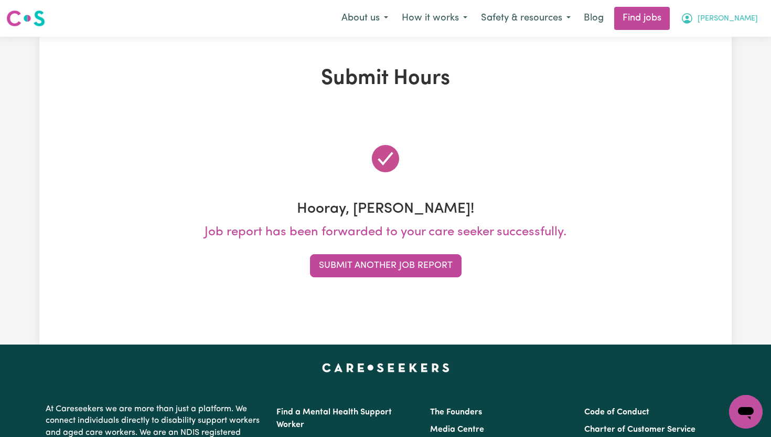
click at [749, 19] on span "[PERSON_NAME]" at bounding box center [728, 19] width 60 height 12
click at [734, 60] on link "My Dashboard" at bounding box center [723, 60] width 83 height 20
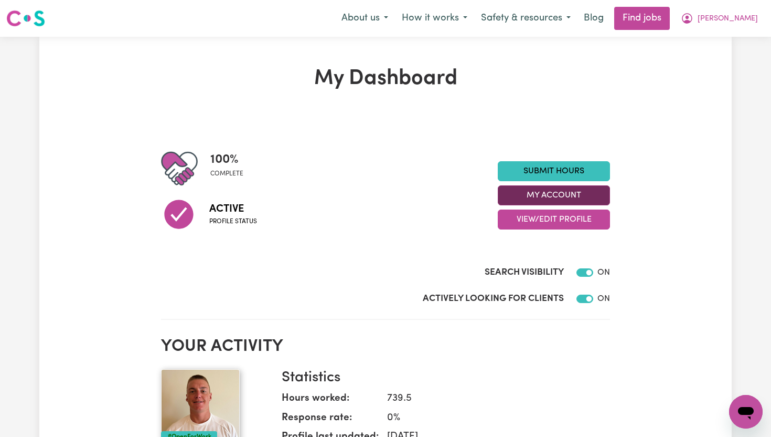
click at [599, 193] on button "My Account" at bounding box center [554, 195] width 112 height 20
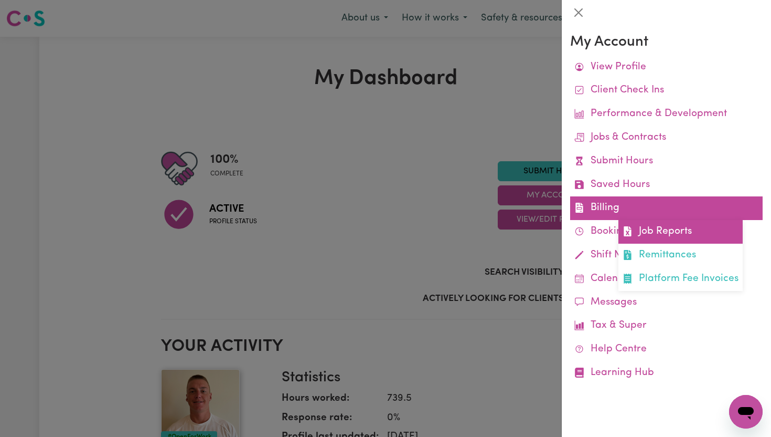
click at [647, 236] on link "Job Reports" at bounding box center [681, 232] width 124 height 24
